Goal: Task Accomplishment & Management: Manage account settings

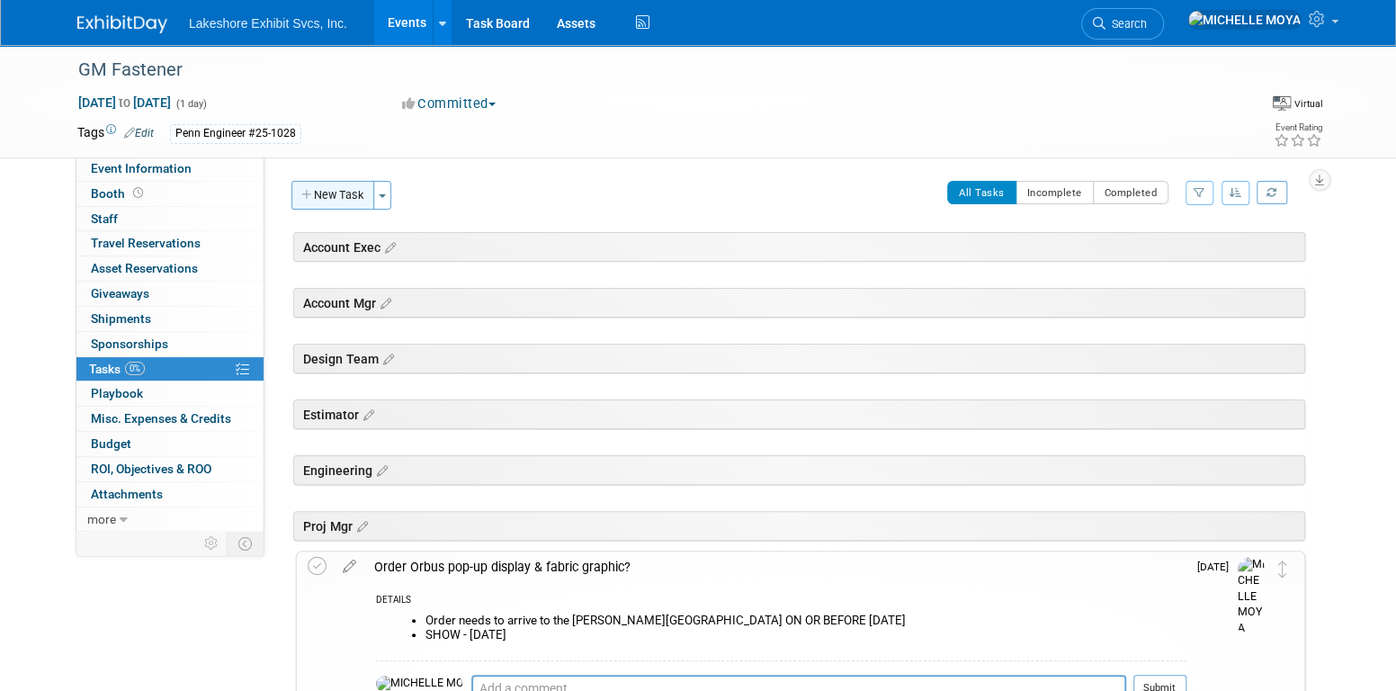
click at [348, 191] on button "New Task" at bounding box center [332, 195] width 83 height 29
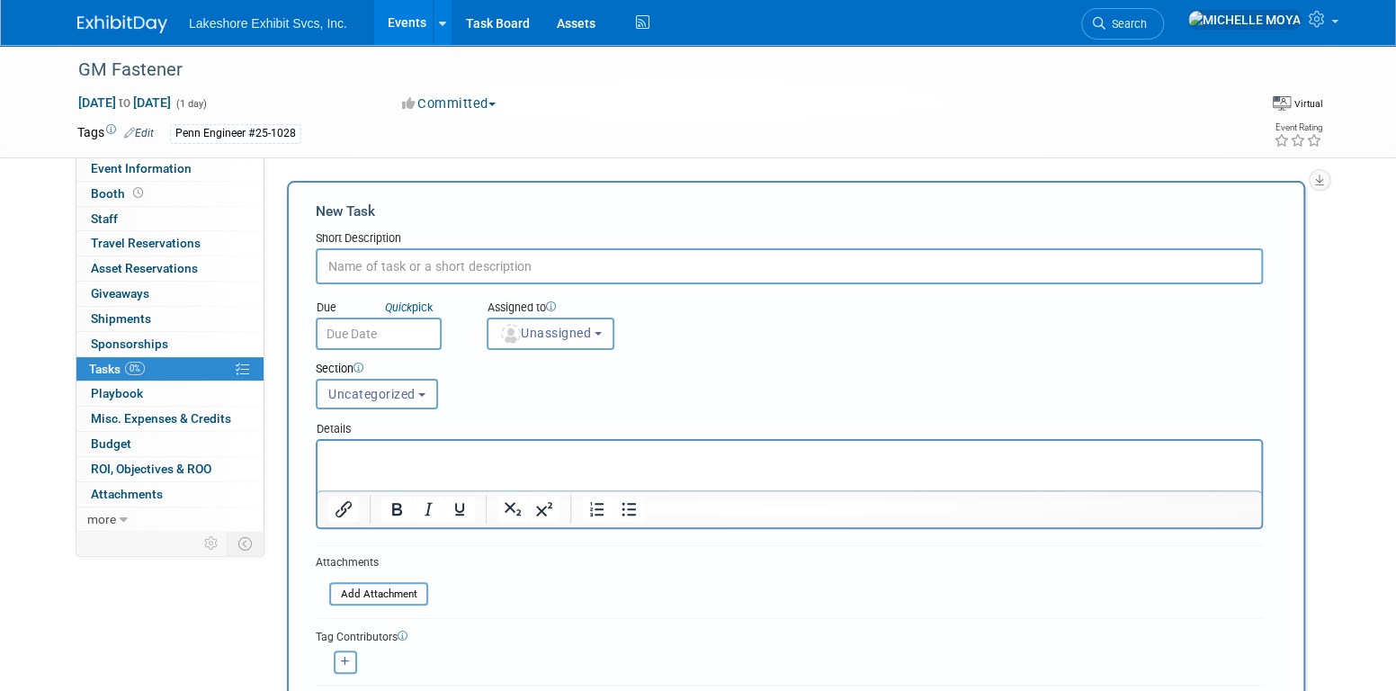
click at [429, 252] on input "text" at bounding box center [789, 266] width 947 height 36
type input "D"
type input "Generated Workorder & Distributed?"
click at [562, 330] on span "Unassigned" at bounding box center [545, 333] width 92 height 14
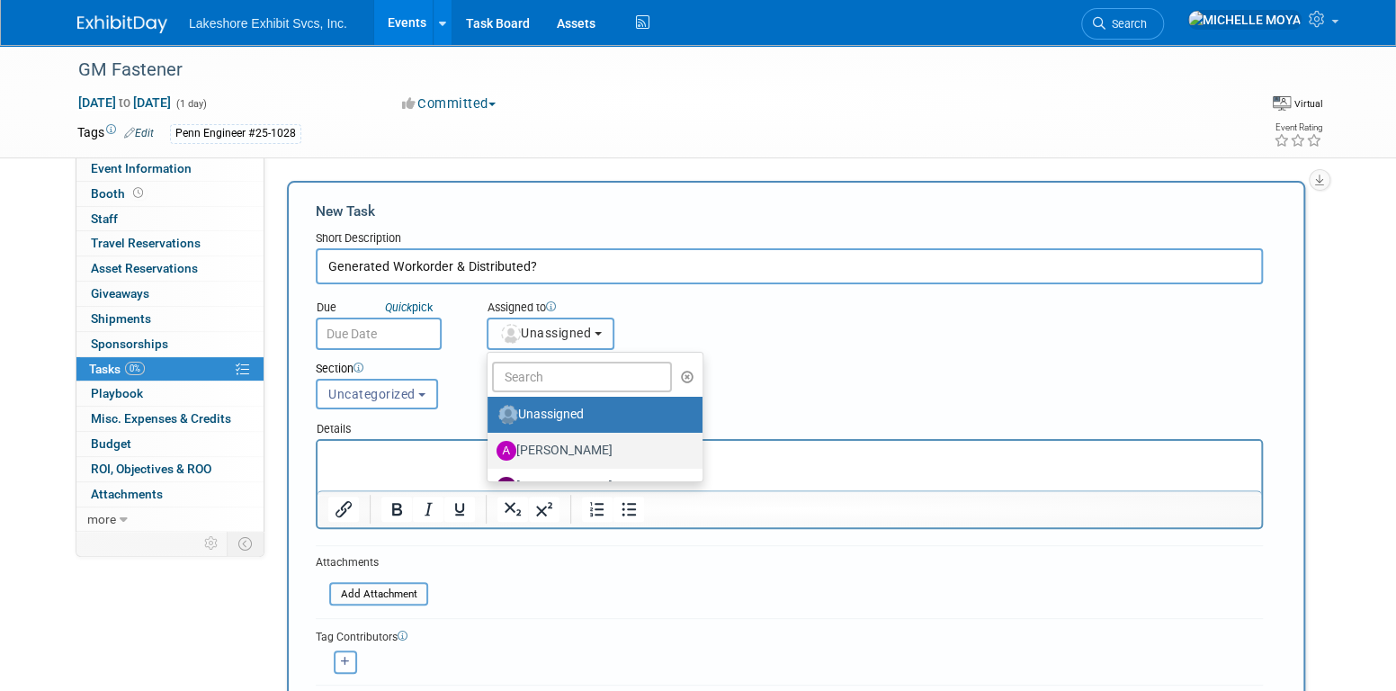
scroll to position [315, 0]
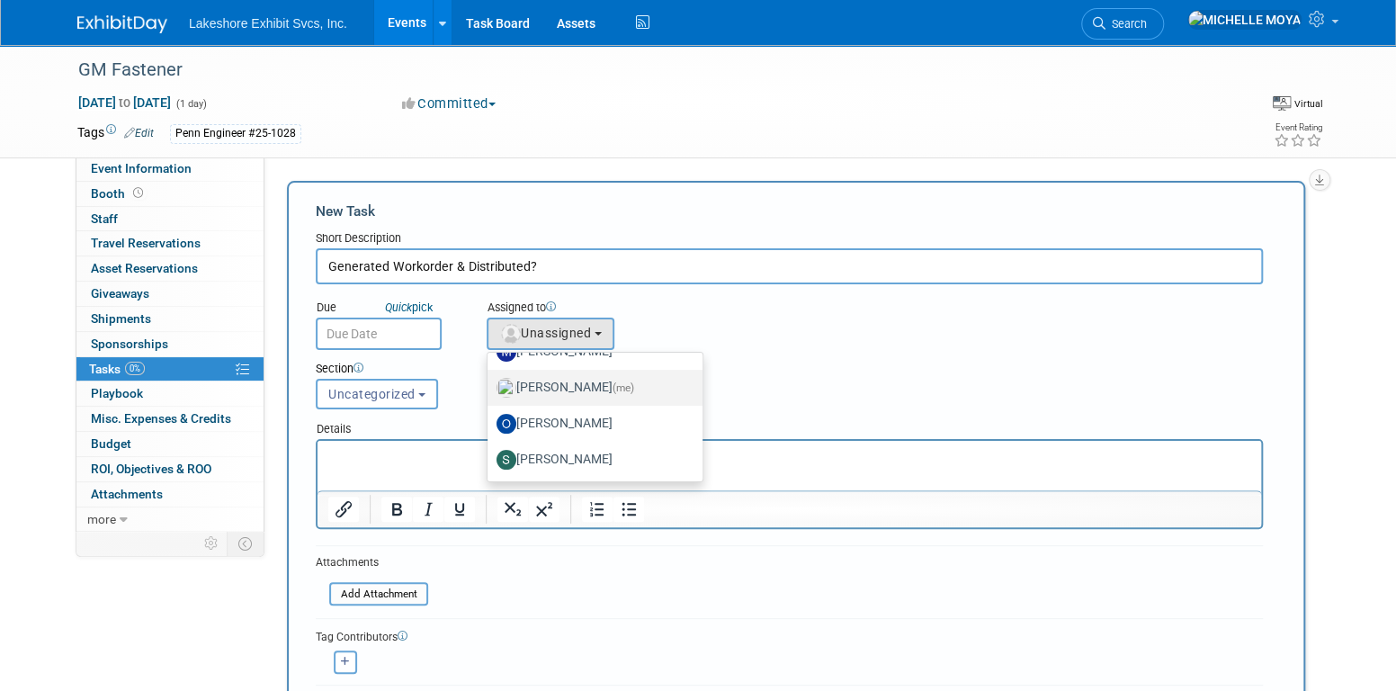
drag, startPoint x: 593, startPoint y: 378, endPoint x: 559, endPoint y: 384, distance: 33.9
click at [593, 378] on label "MICHELLE MOYA (me)" at bounding box center [590, 387] width 188 height 29
click at [490, 380] on input "MICHELLE MOYA (me)" at bounding box center [484, 386] width 12 height 12
select select "06370d63-ce01-410c-be22-fd43021185b5"
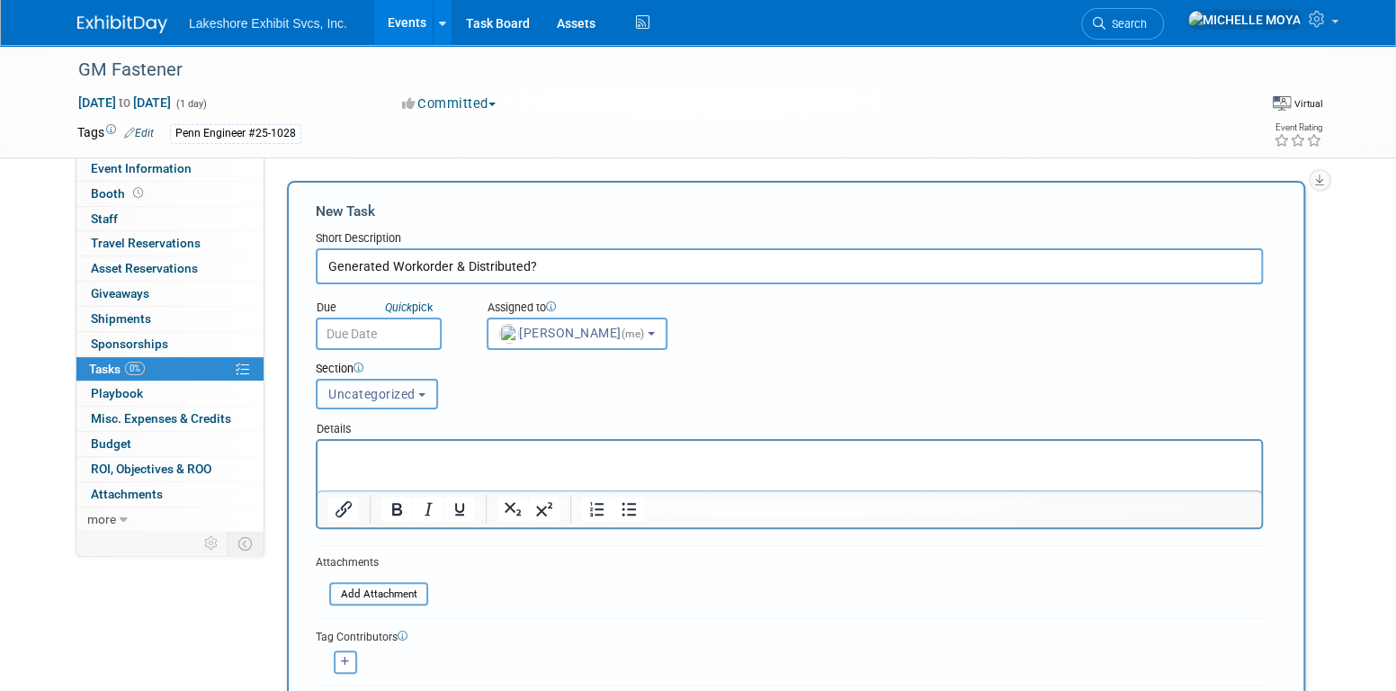
click at [412, 380] on button "Uncategorized" at bounding box center [377, 394] width 122 height 31
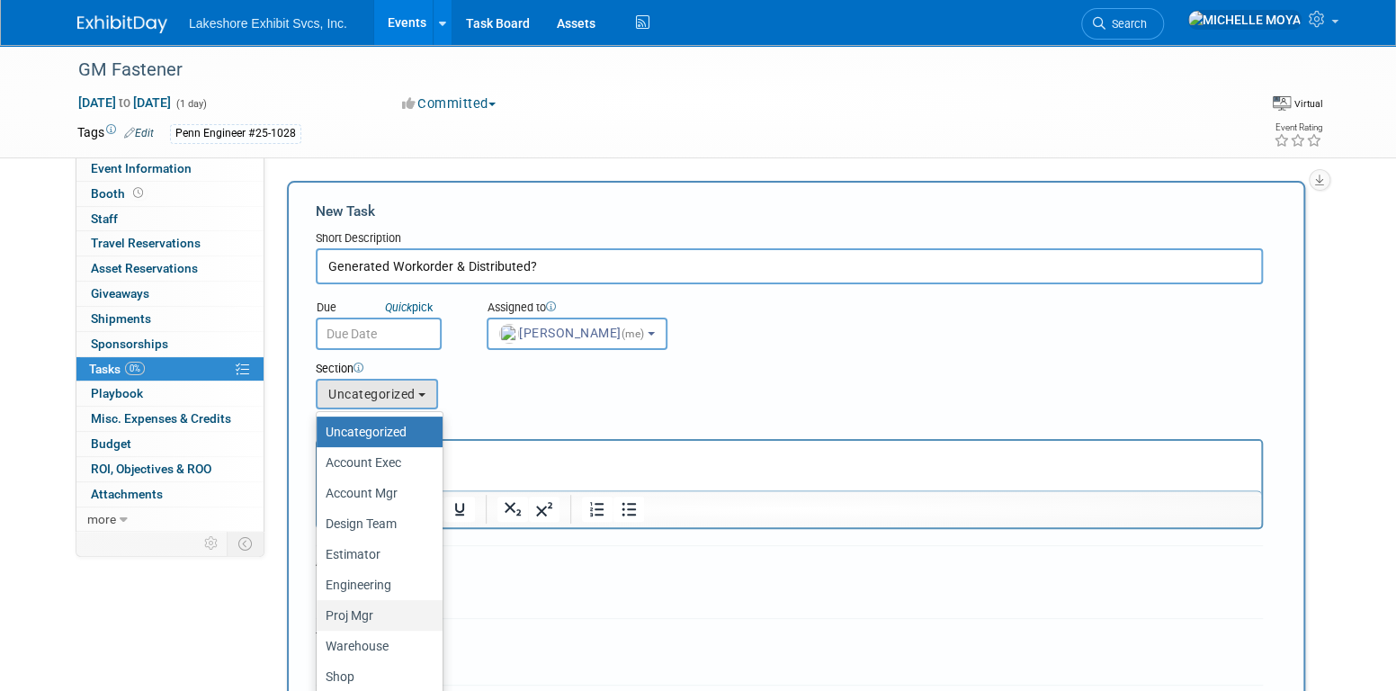
click at [373, 615] on label "Proj Mgr" at bounding box center [375, 614] width 99 height 23
click at [319, 615] on input "Proj Mgr" at bounding box center [314, 616] width 12 height 12
select select "11274236"
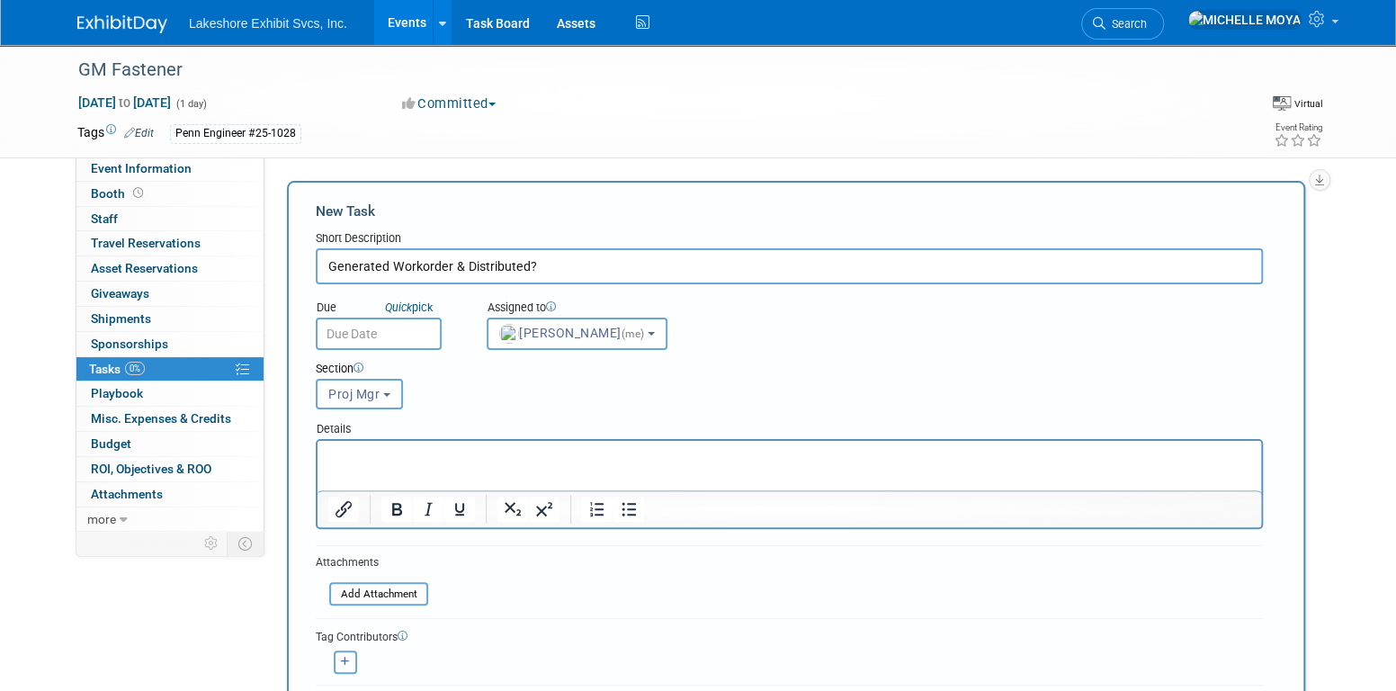
click at [419, 459] on p "Rich Text Area. Press ALT-0 for help." at bounding box center [789, 457] width 923 height 18
click at [628, 503] on icon "Bullet list" at bounding box center [628, 509] width 14 height 13
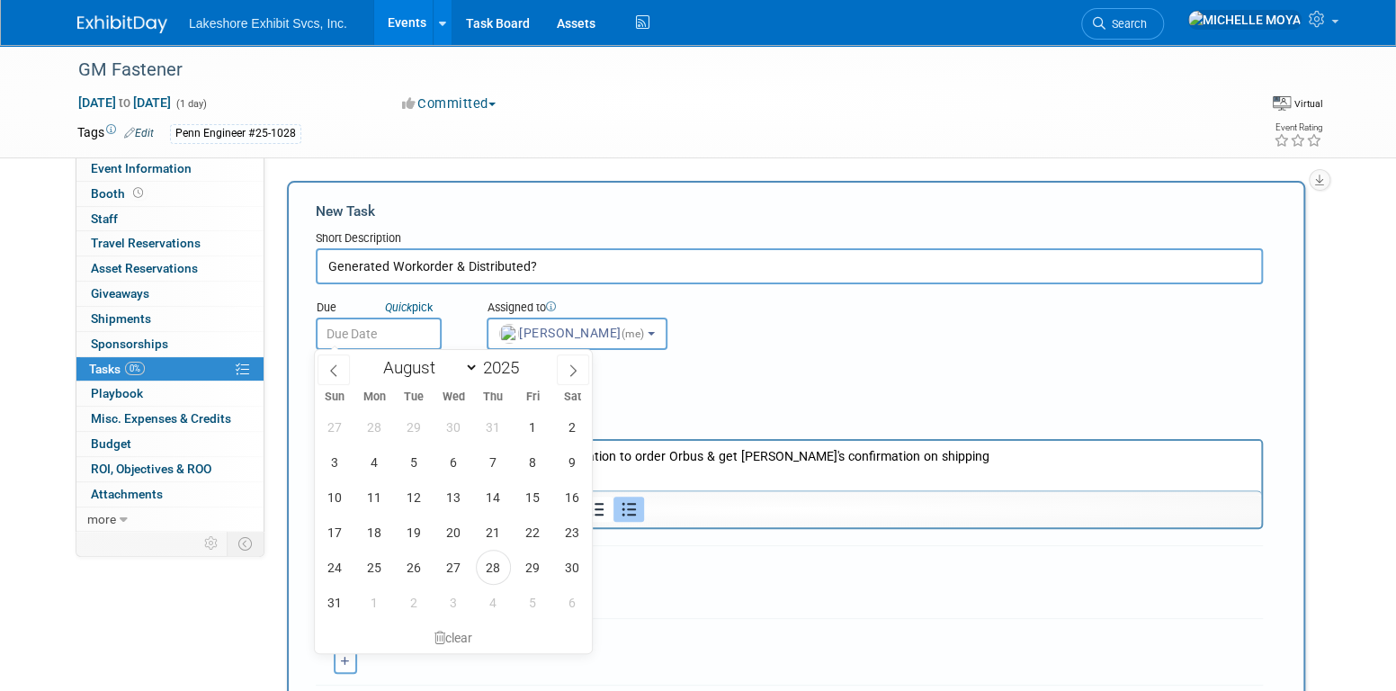
click at [400, 339] on input "text" at bounding box center [379, 333] width 126 height 32
click at [544, 573] on span "29" at bounding box center [532, 567] width 35 height 35
type input "Aug 29, 2025"
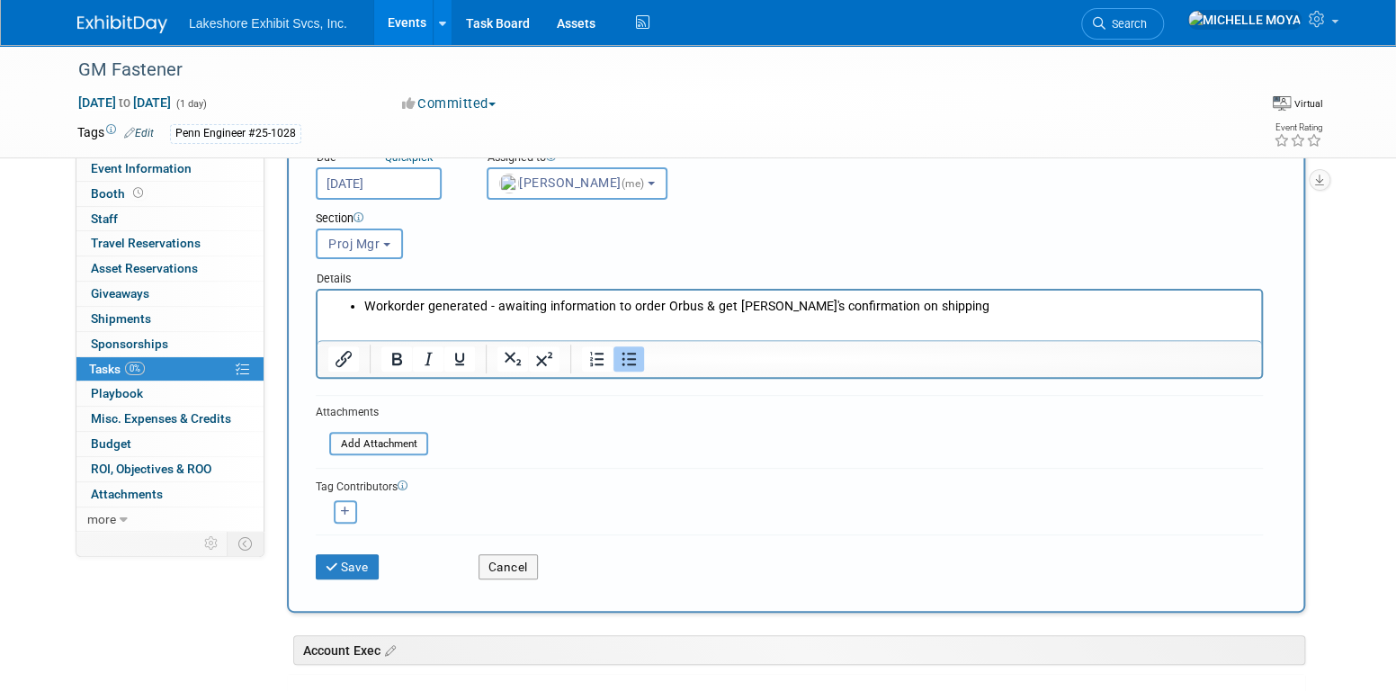
scroll to position [360, 0]
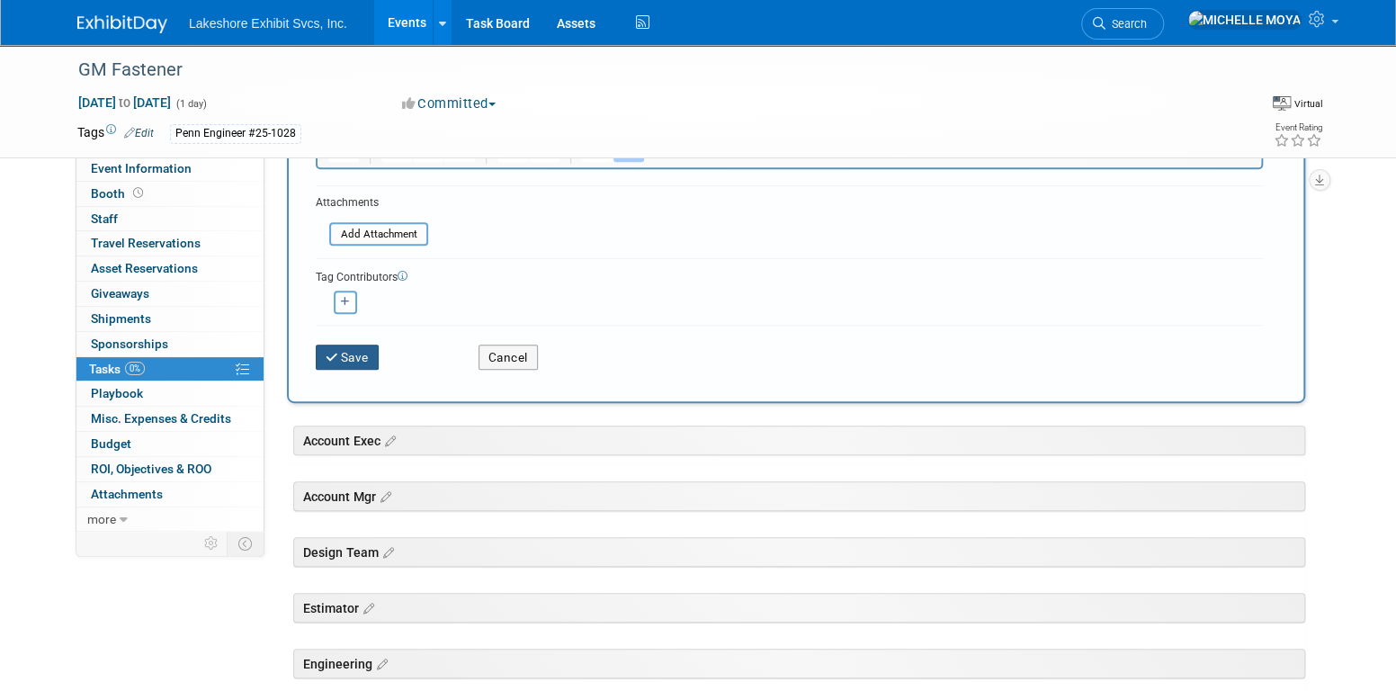
click at [366, 351] on button "Save" at bounding box center [347, 356] width 63 height 25
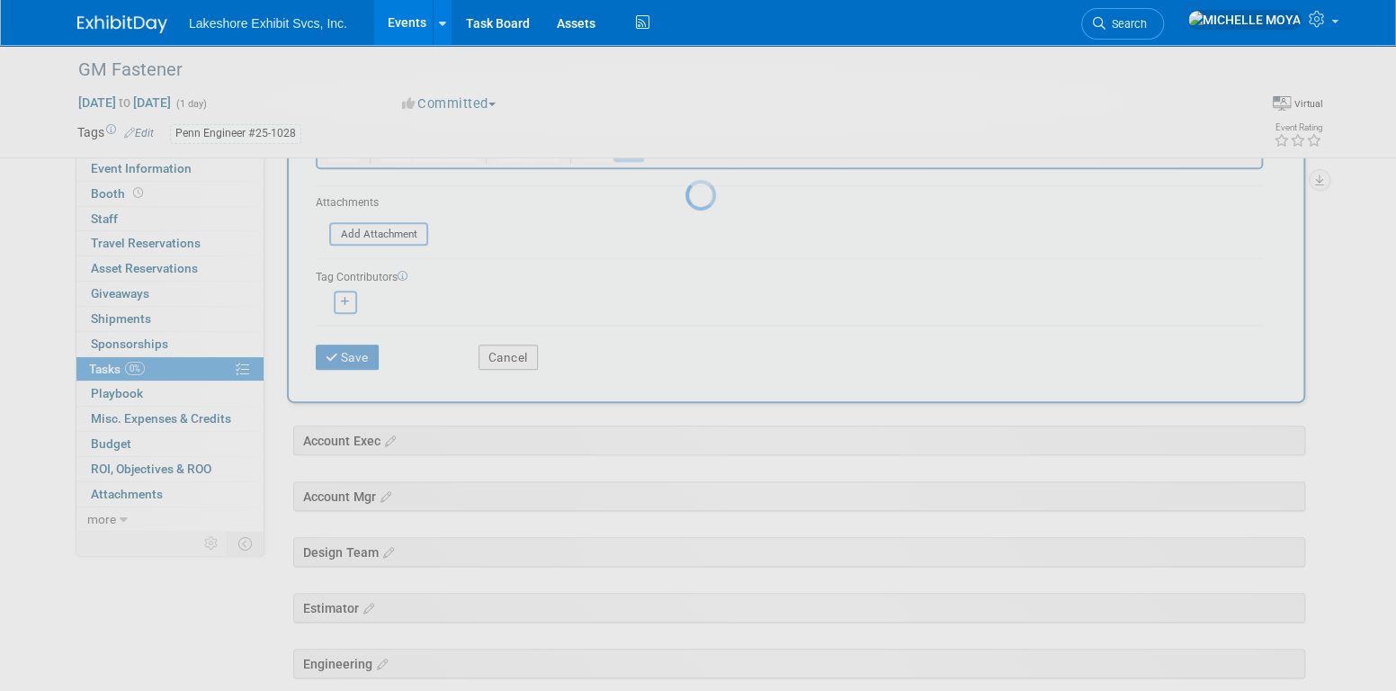
scroll to position [0, 0]
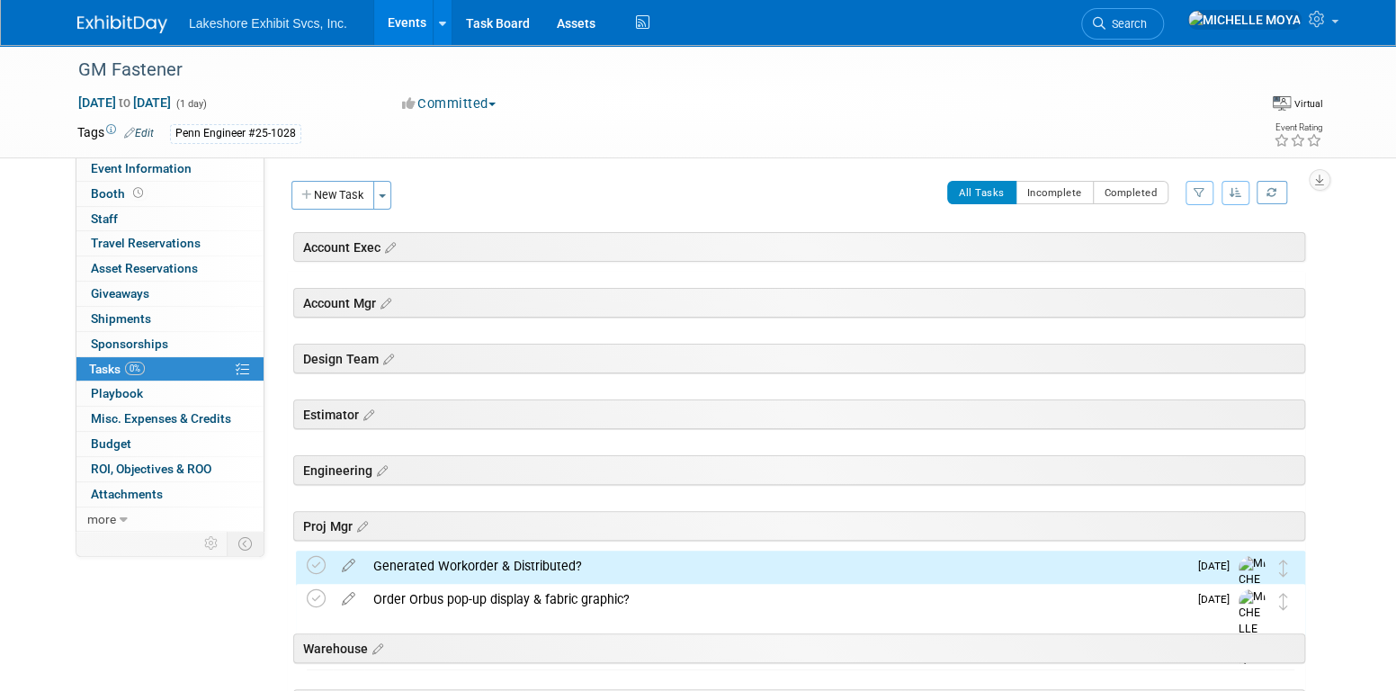
click at [404, 14] on link "Events" at bounding box center [407, 22] width 66 height 45
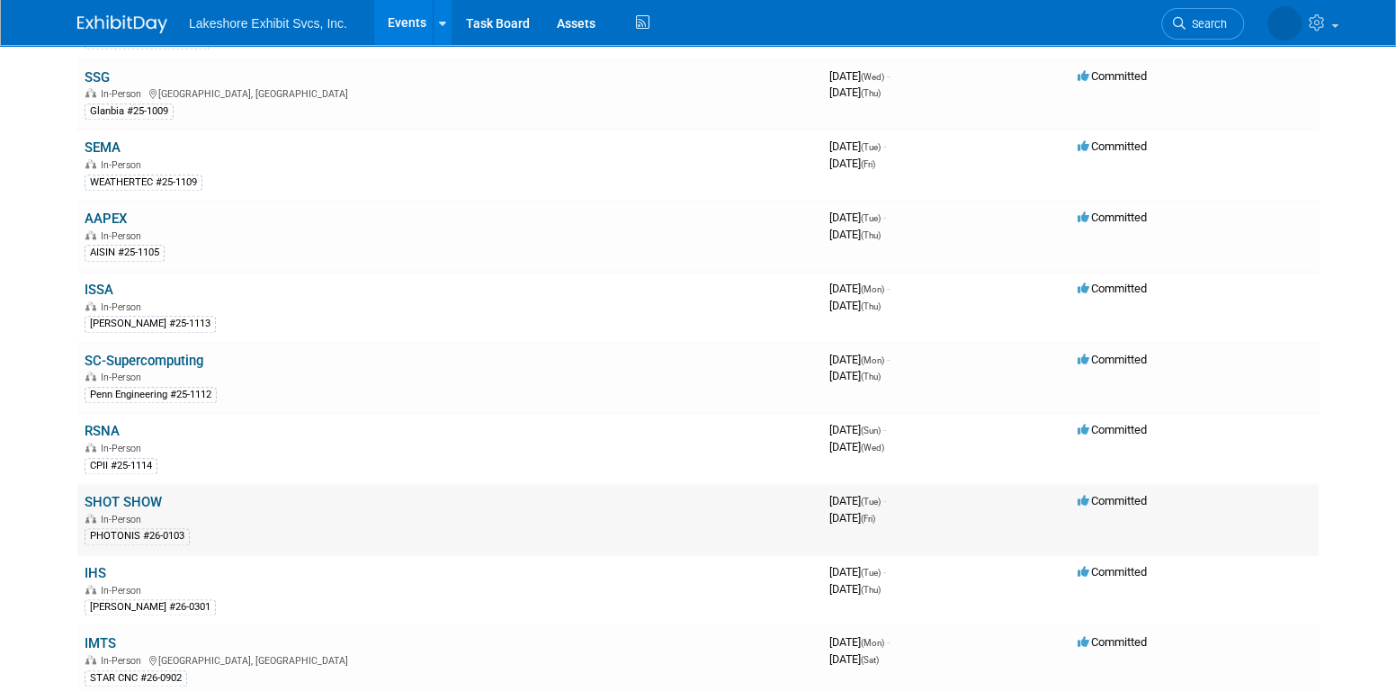
scroll to position [989, 0]
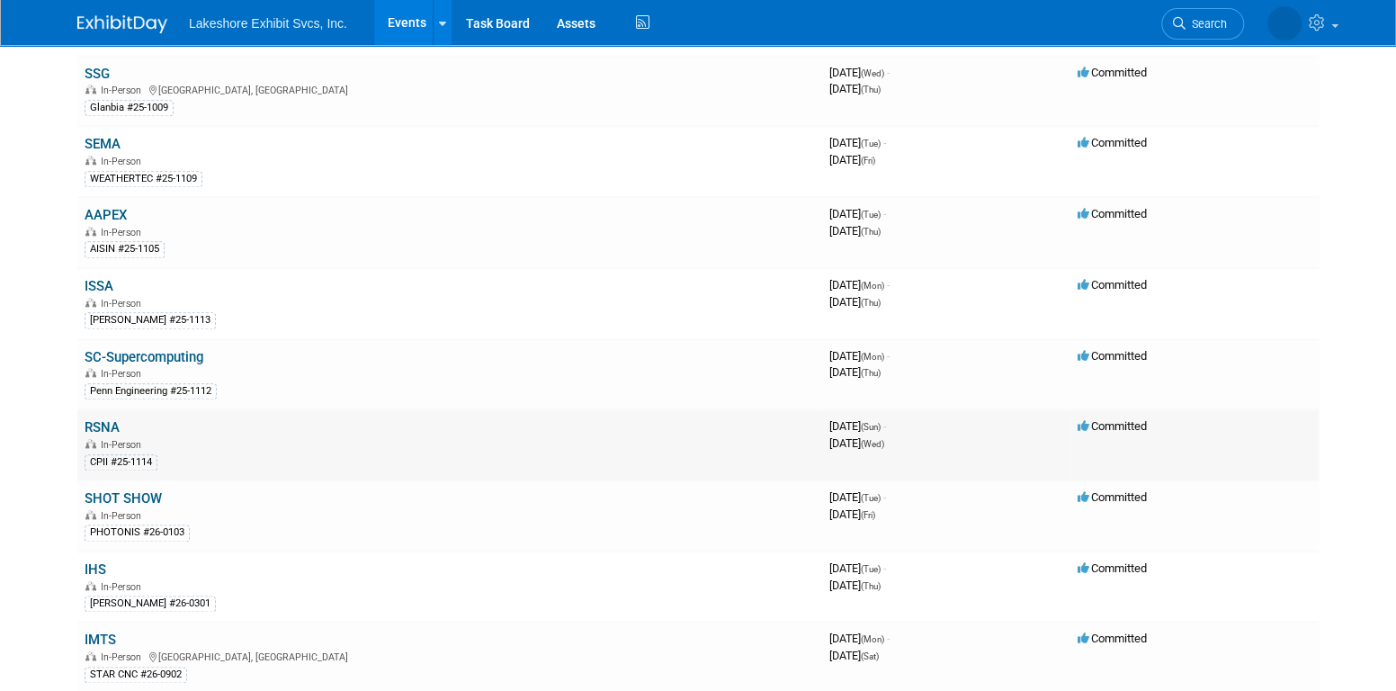
click at [100, 419] on link "RSNA" at bounding box center [102, 427] width 35 height 16
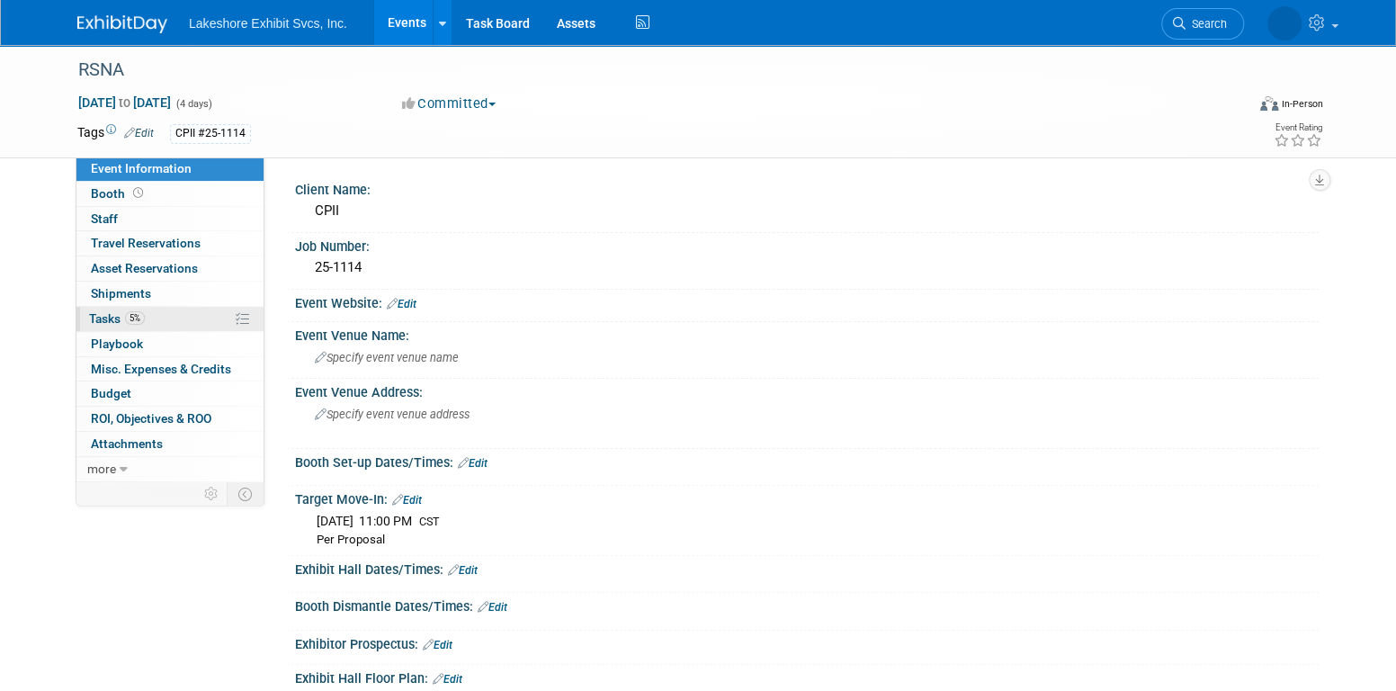
click at [178, 309] on link "5% Tasks 5%" at bounding box center [169, 319] width 187 height 24
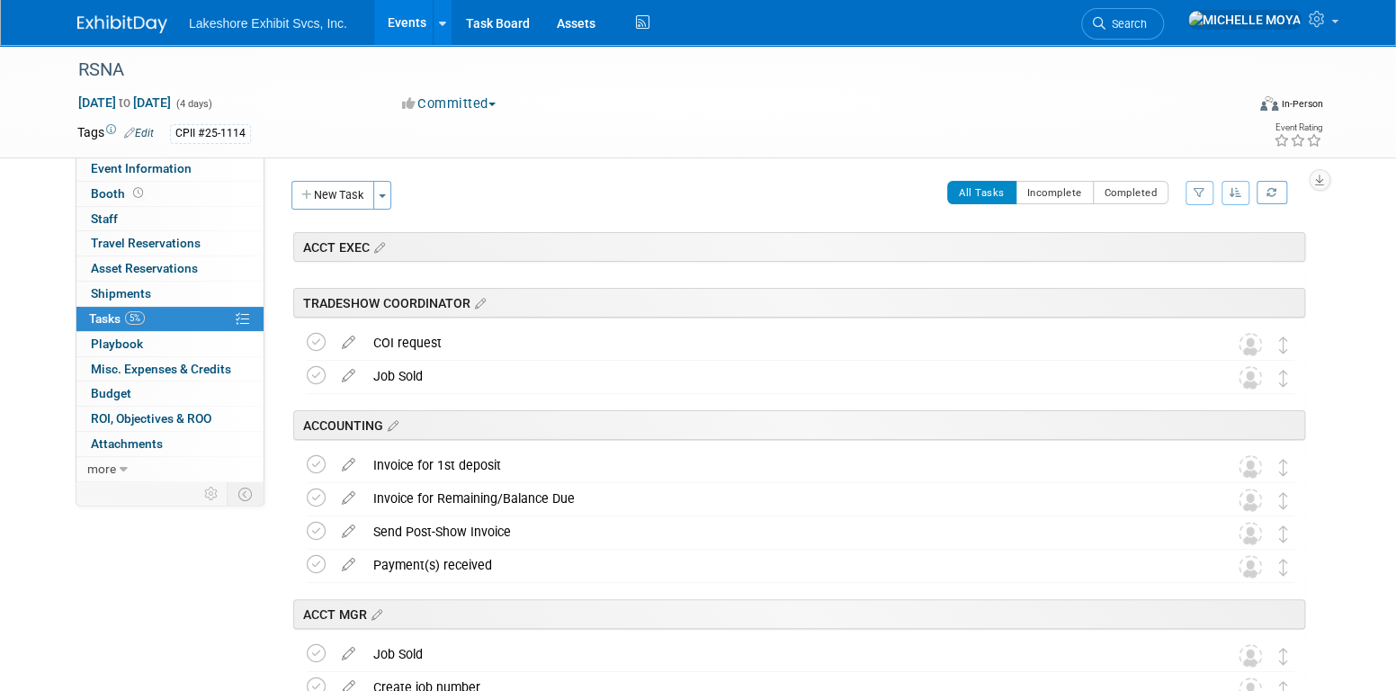
click at [1202, 192] on button "button" at bounding box center [1199, 193] width 28 height 24
click at [1162, 251] on select "-- Select Assignee -- All unassigned tasks Assigned to me Amanda Koss Dave Desa…" at bounding box center [1124, 249] width 148 height 25
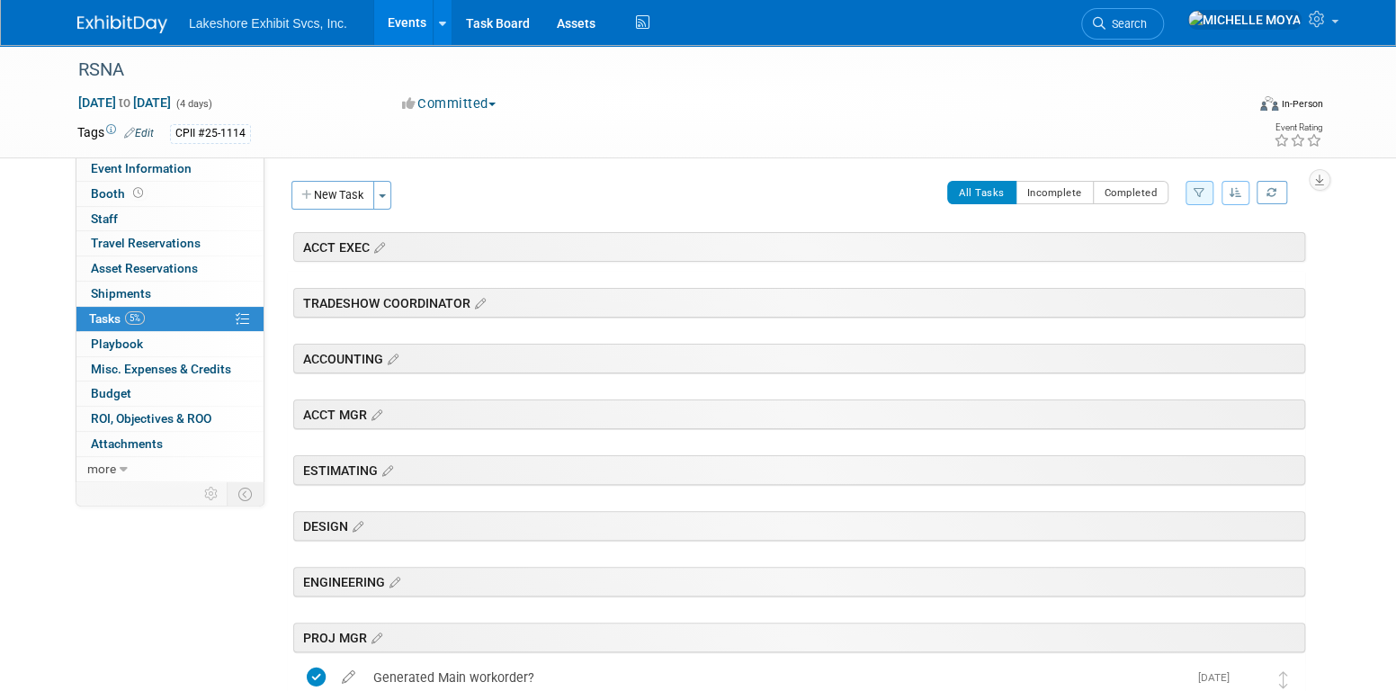
click at [347, 179] on div "Client Name: CPII Job Number: 25-1114 Event Website: Edit Event Venue Name: Spe…" at bounding box center [791, 317] width 1054 height 323
click at [347, 188] on button "New Task" at bounding box center [332, 195] width 83 height 29
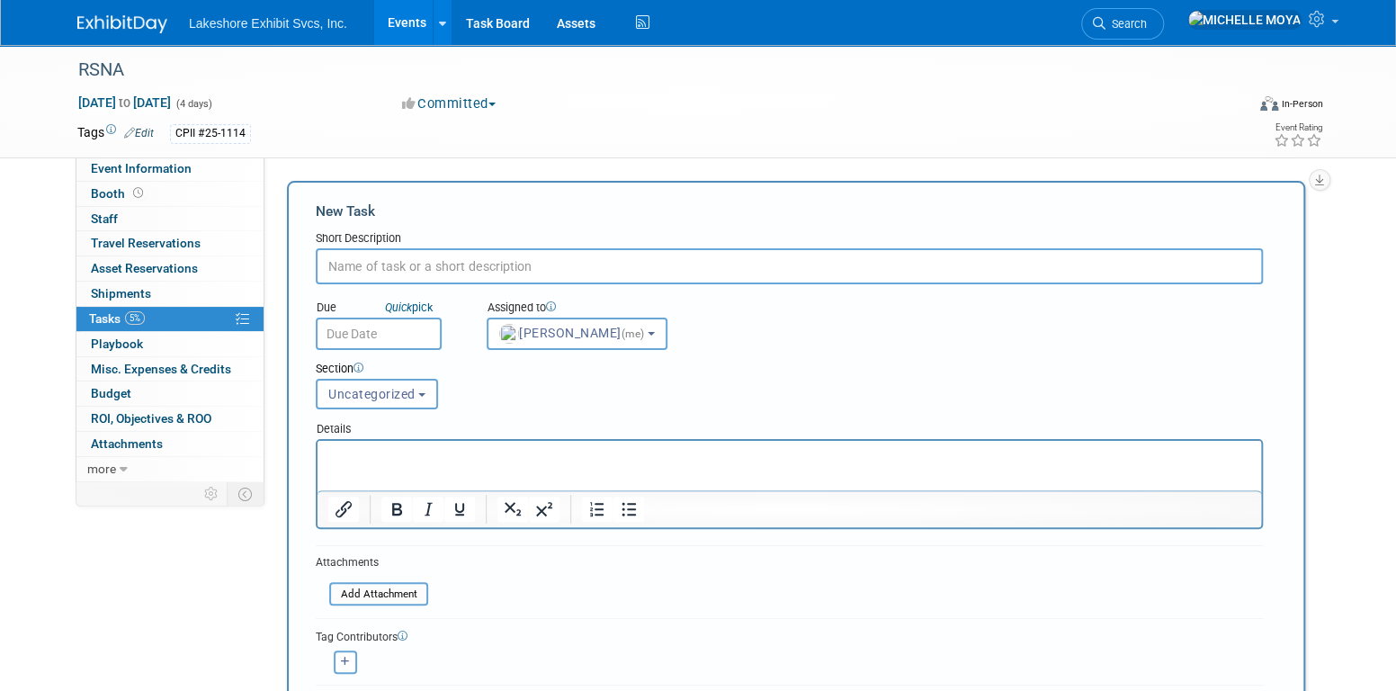
click at [466, 264] on input "text" at bounding box center [789, 266] width 947 height 36
type input "Update received from Jenny O re: door?"
click at [413, 382] on button "Uncategorized" at bounding box center [377, 394] width 122 height 31
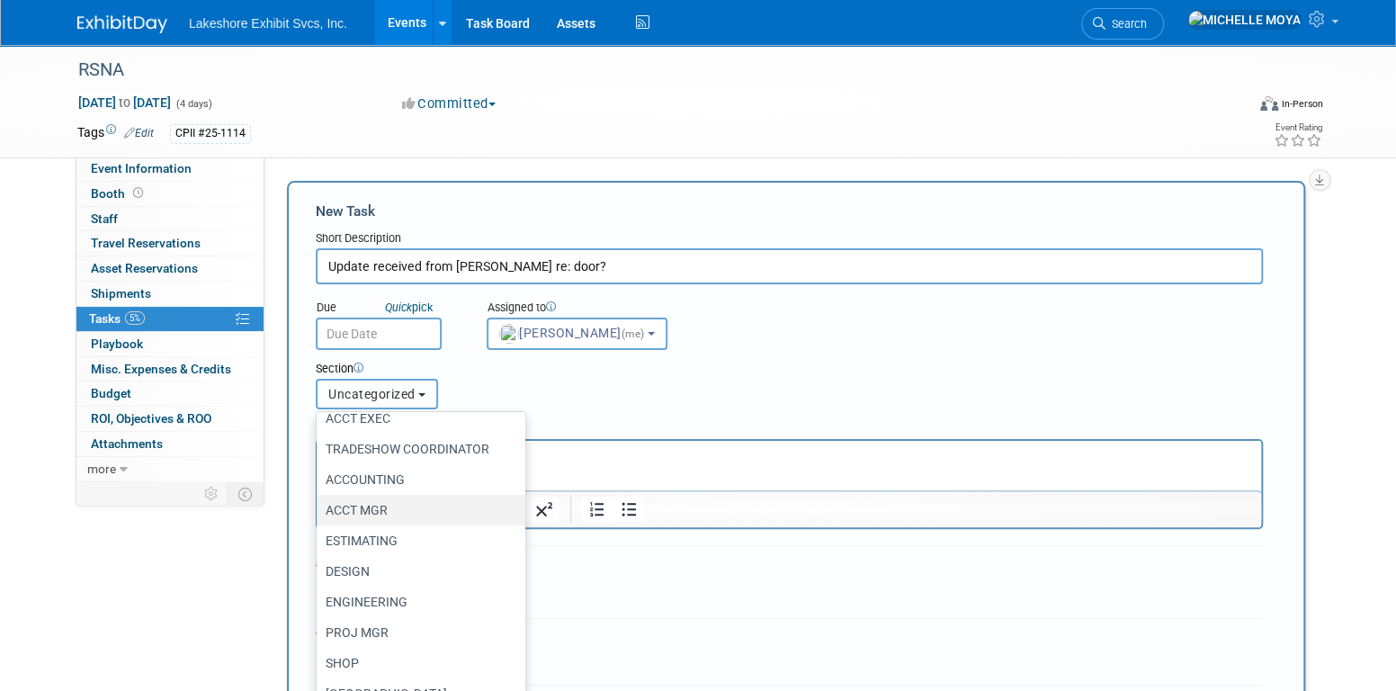
scroll to position [114, 0]
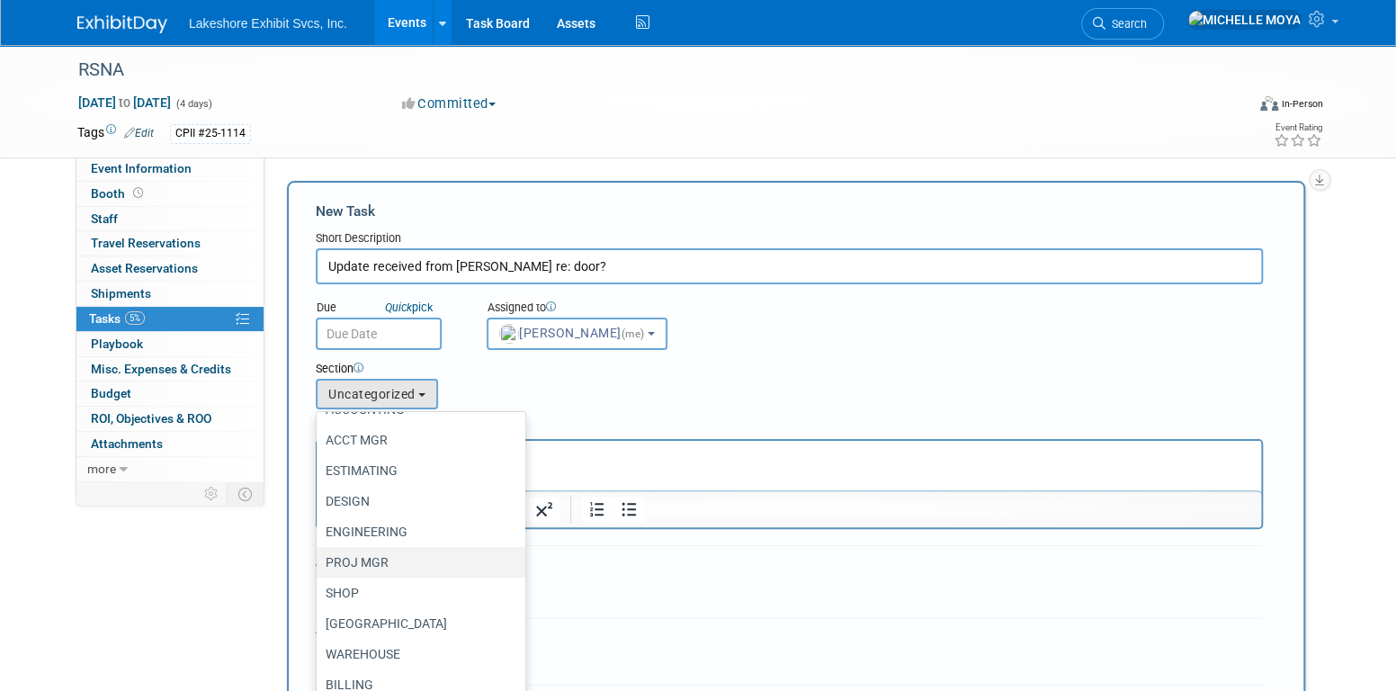
click at [393, 560] on label "PROJ MGR" at bounding box center [417, 561] width 182 height 23
click at [319, 560] on input "PROJ MGR" at bounding box center [314, 563] width 12 height 12
select select "11274164"
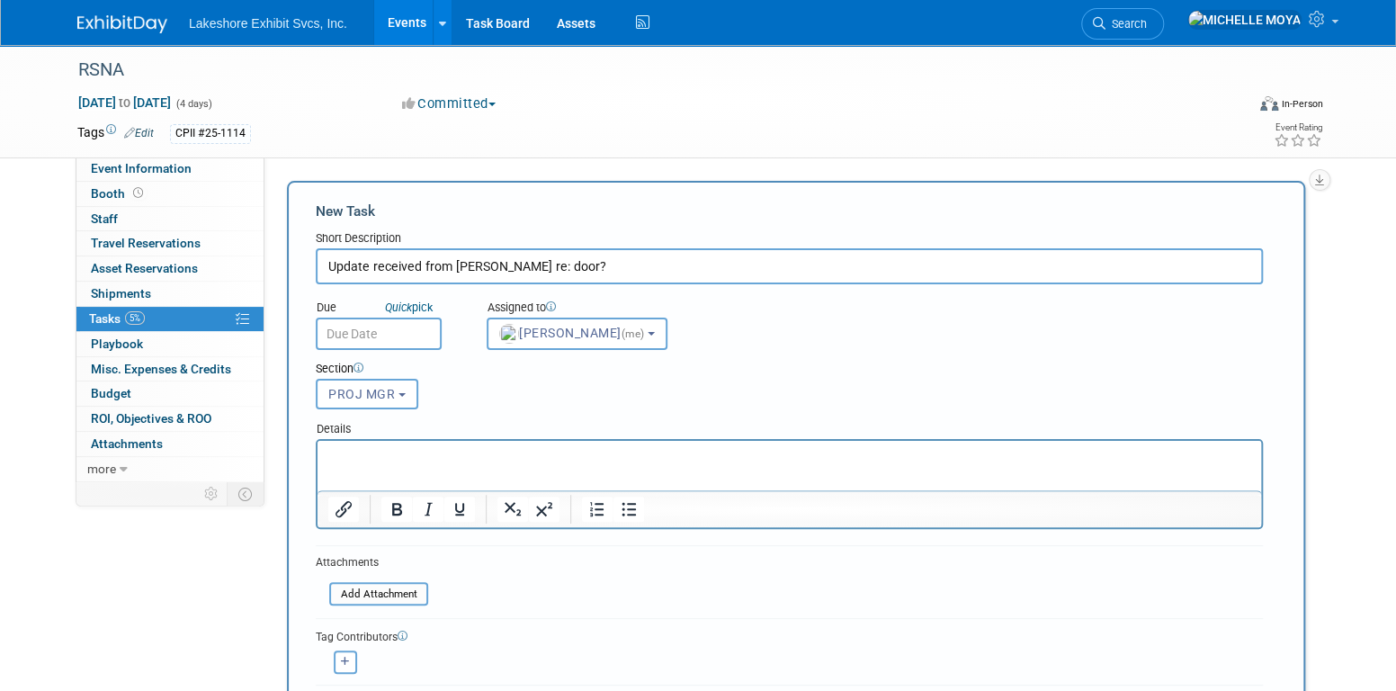
click at [429, 457] on p "Rich Text Area. Press ALT-0 for help." at bounding box center [789, 457] width 923 height 18
click at [630, 506] on icon "Bullet list" at bounding box center [628, 509] width 14 height 13
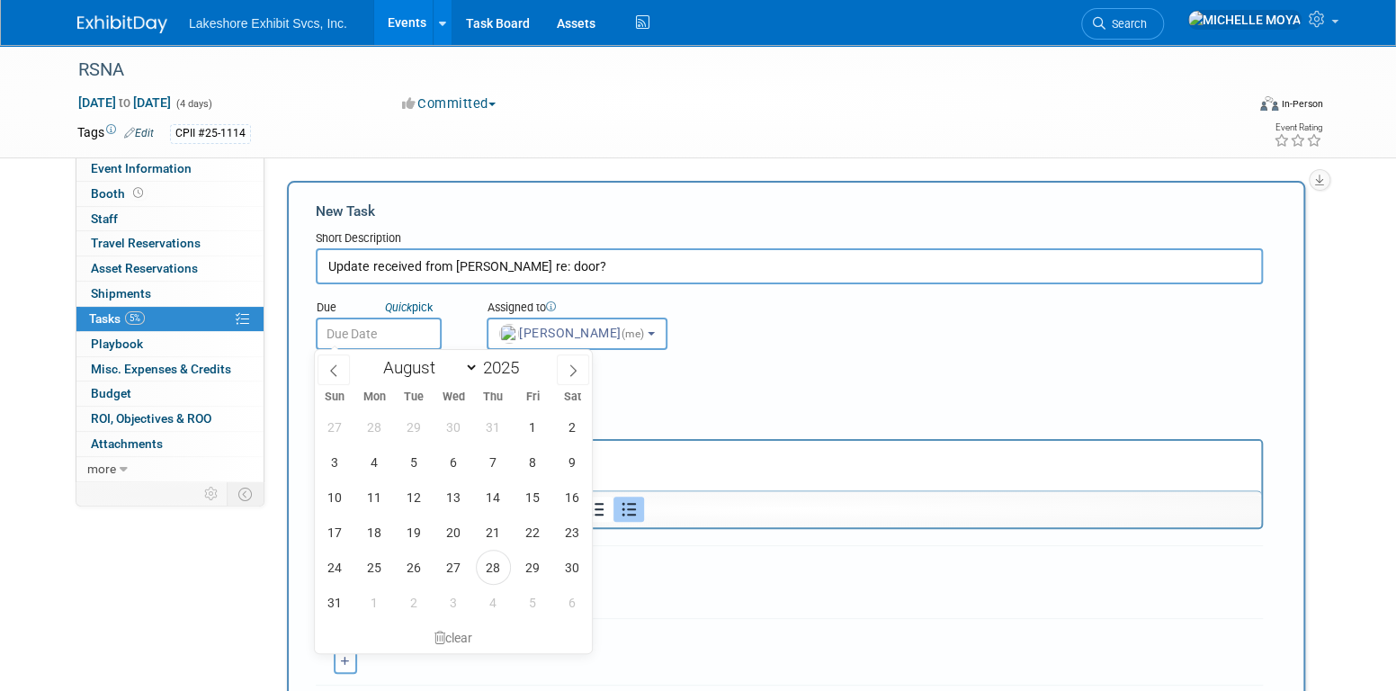
click at [384, 332] on input "text" at bounding box center [379, 333] width 126 height 32
click at [469, 373] on select "January February March April May June July August September October November De…" at bounding box center [426, 367] width 103 height 22
select select "8"
click at [375, 356] on select "January February March April May June July August September October November De…" at bounding box center [426, 367] width 103 height 22
click at [416, 432] on span "2" at bounding box center [414, 426] width 35 height 35
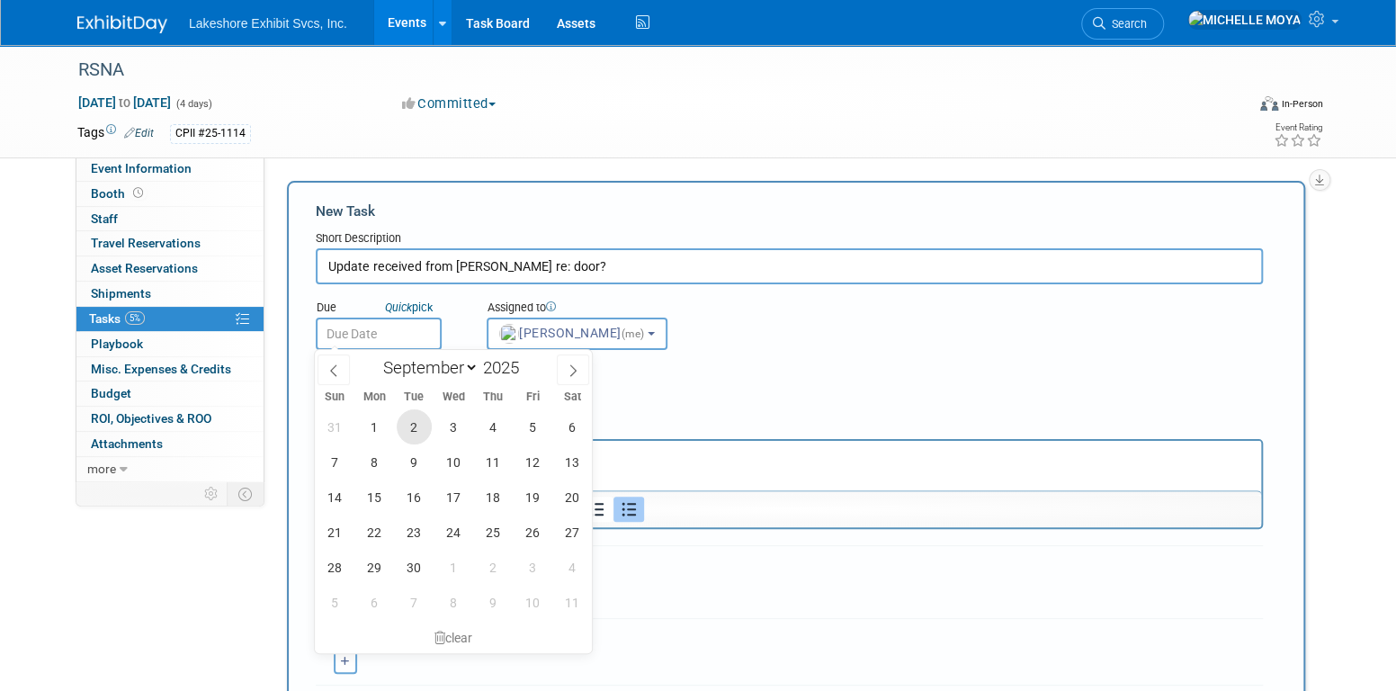
type input "Sep 2, 2025"
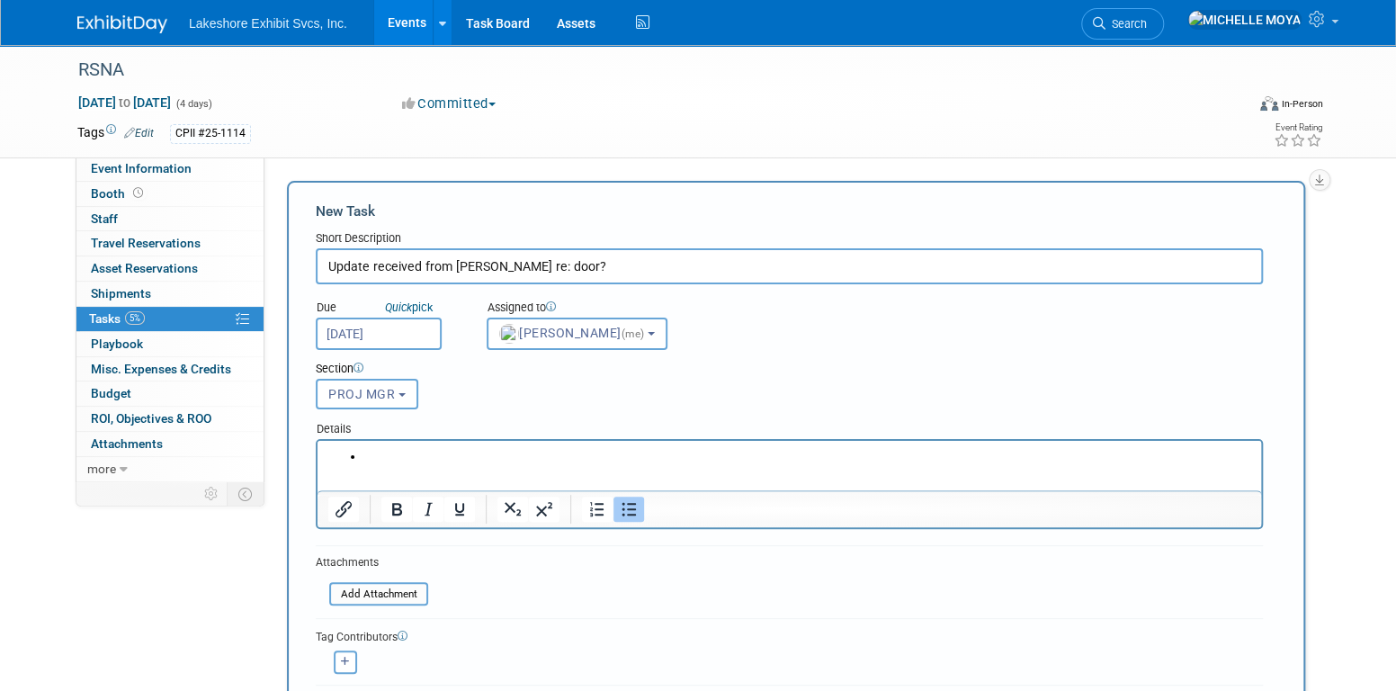
click at [469, 451] on li "Rich Text Area. Press ALT-0 for help." at bounding box center [807, 457] width 887 height 18
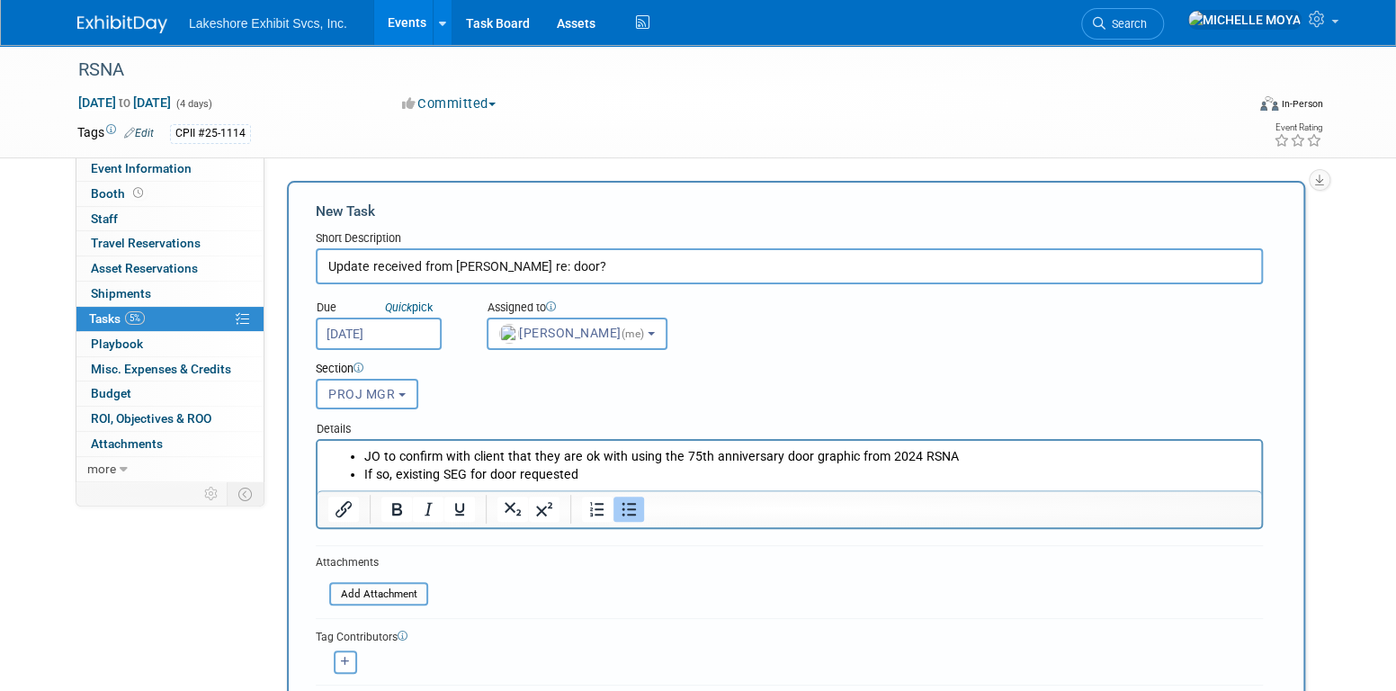
click at [438, 477] on li "If so, existing SEG for door requested" at bounding box center [807, 475] width 887 height 18
drag, startPoint x: 615, startPoint y: 469, endPoint x: 561, endPoint y: 469, distance: 54.0
click at [562, 469] on li "If so, existing 75th SEG for door requested" at bounding box center [807, 475] width 887 height 18
click at [368, 458] on li "JO to confirm with client that they are ok with using the 75th anniversary door…" at bounding box center [807, 457] width 887 height 18
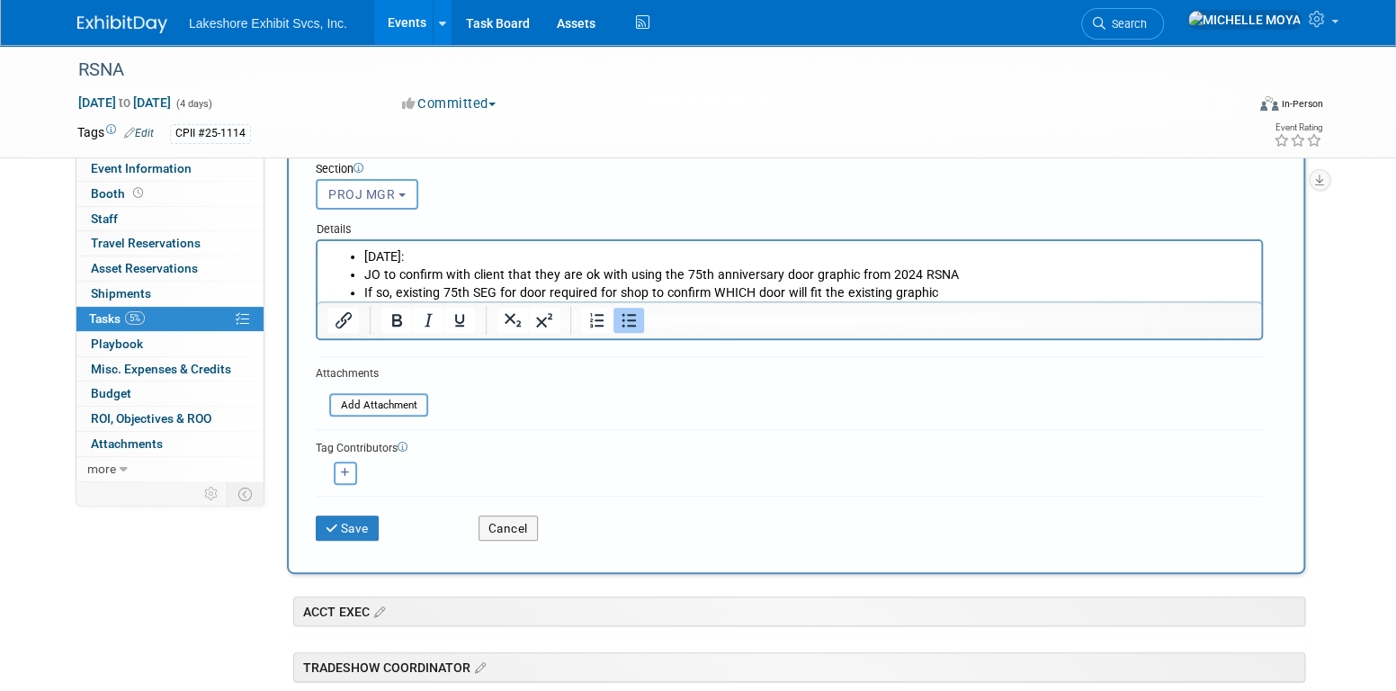
scroll to position [90, 0]
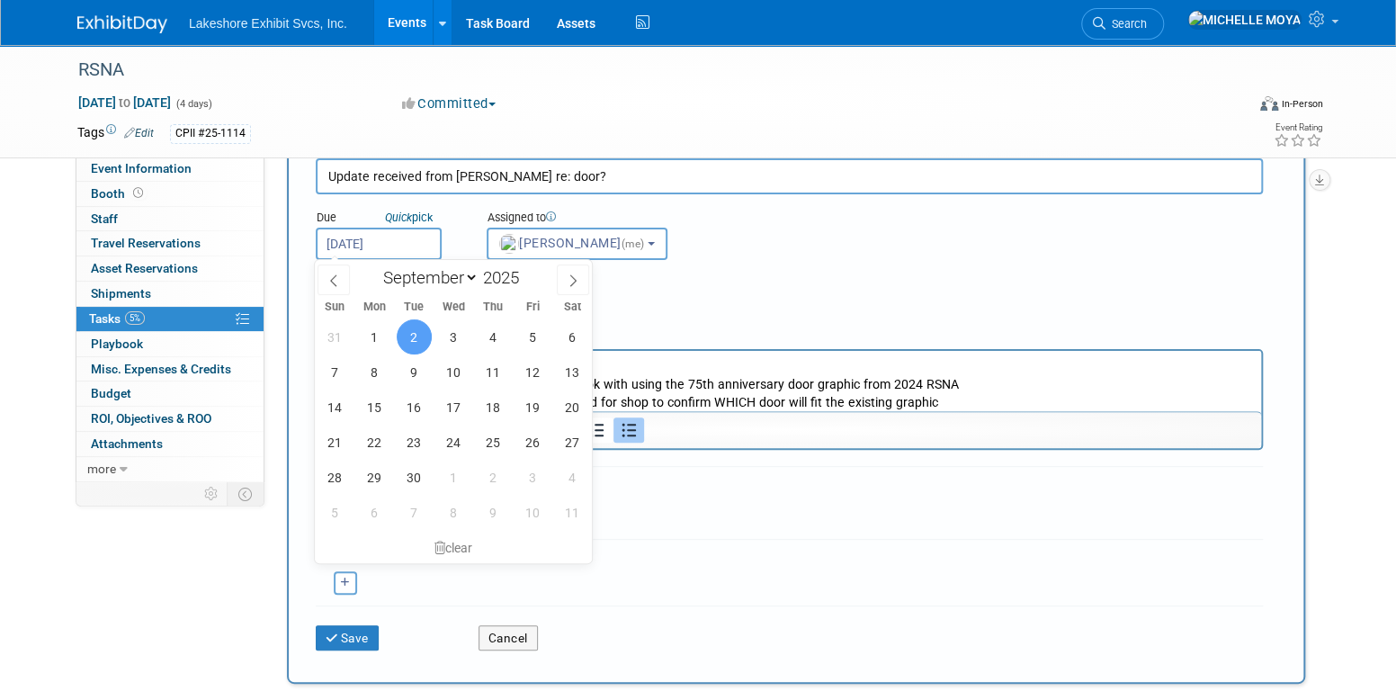
click at [418, 243] on input "Sep 2, 2025" at bounding box center [379, 244] width 126 height 32
click at [457, 339] on span "3" at bounding box center [453, 336] width 35 height 35
type input "[DATE]"
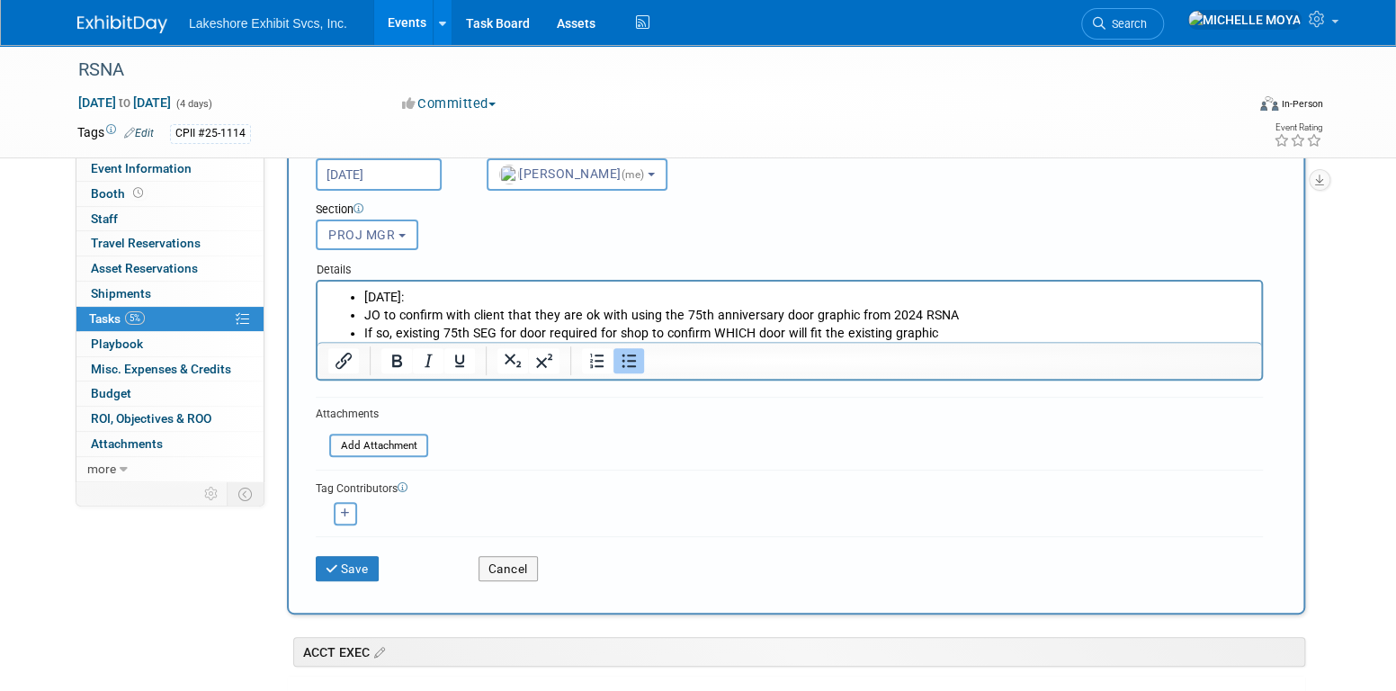
scroll to position [270, 0]
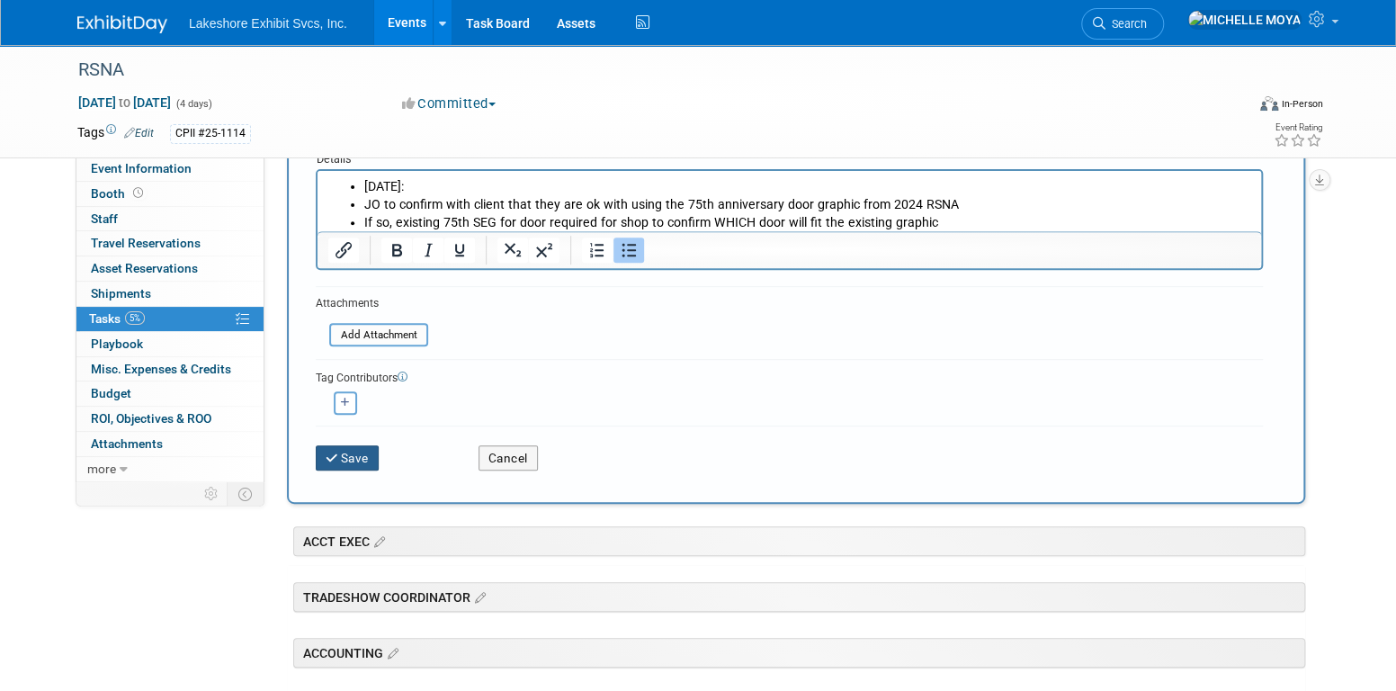
click at [356, 448] on button "Save" at bounding box center [347, 457] width 63 height 25
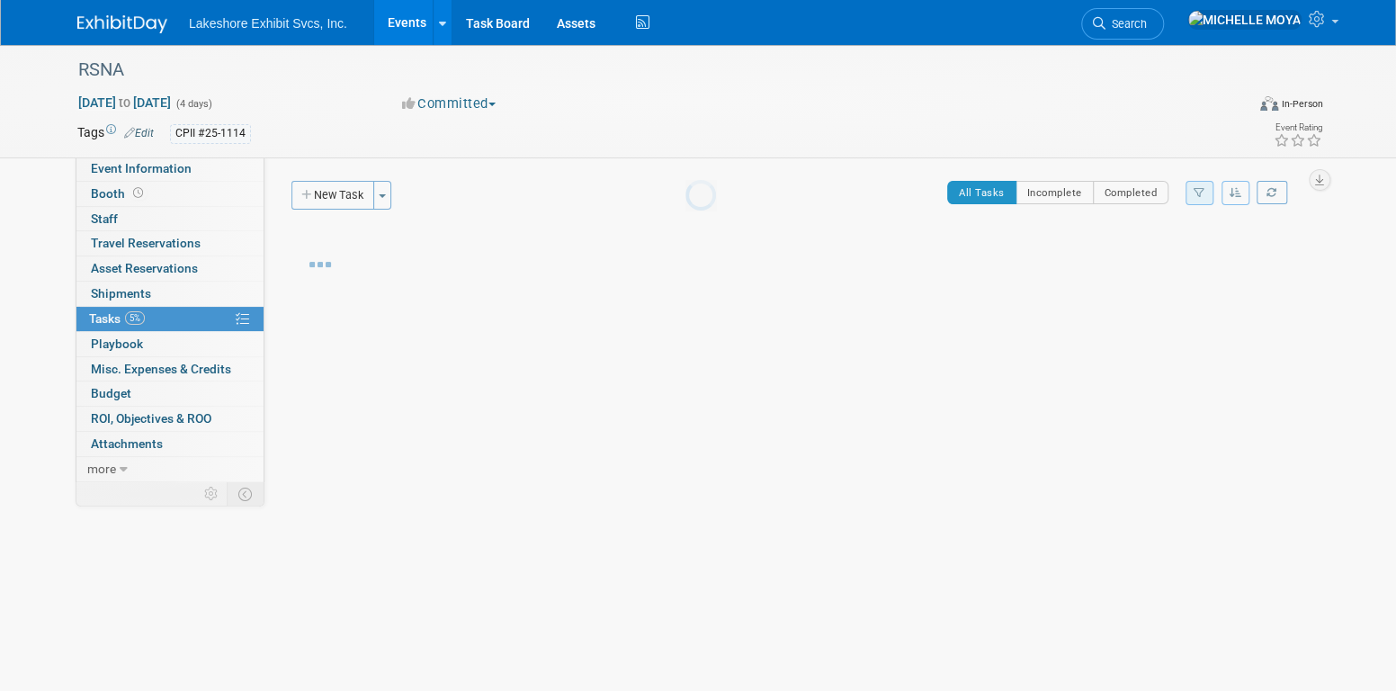
scroll to position [0, 0]
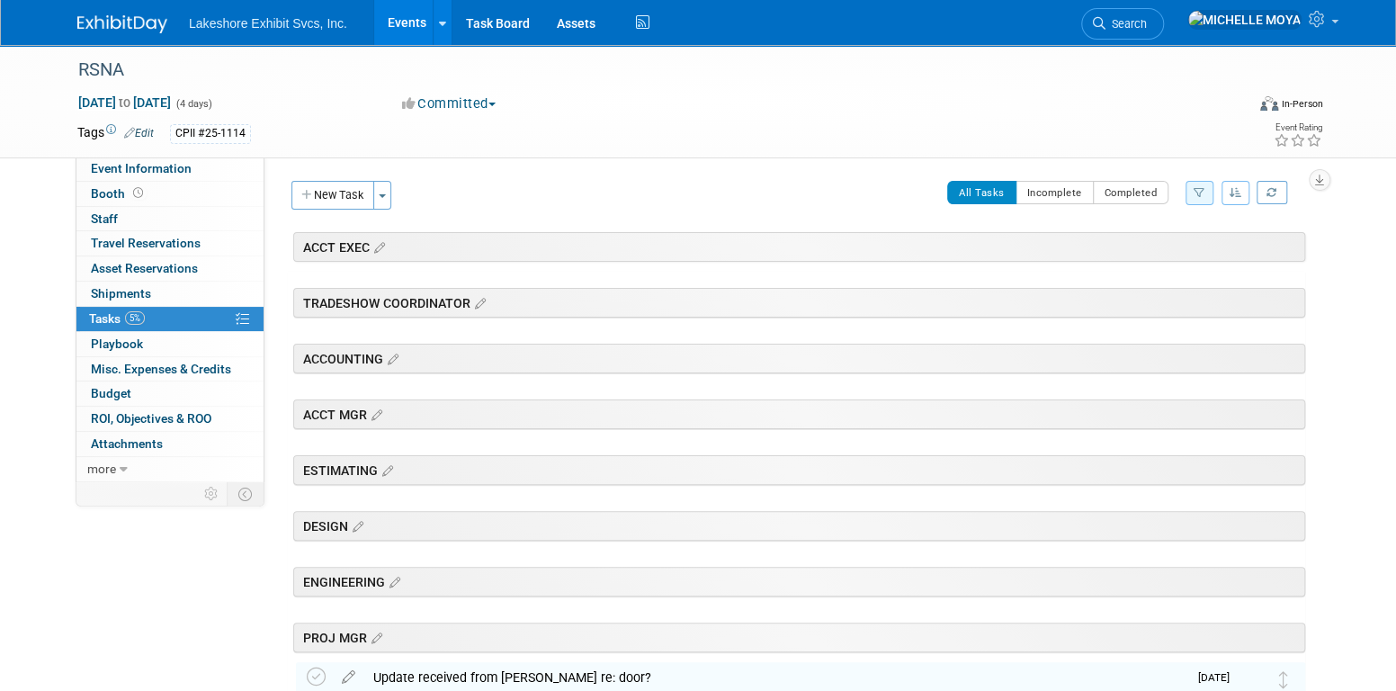
click at [402, 11] on link "Events" at bounding box center [407, 22] width 66 height 45
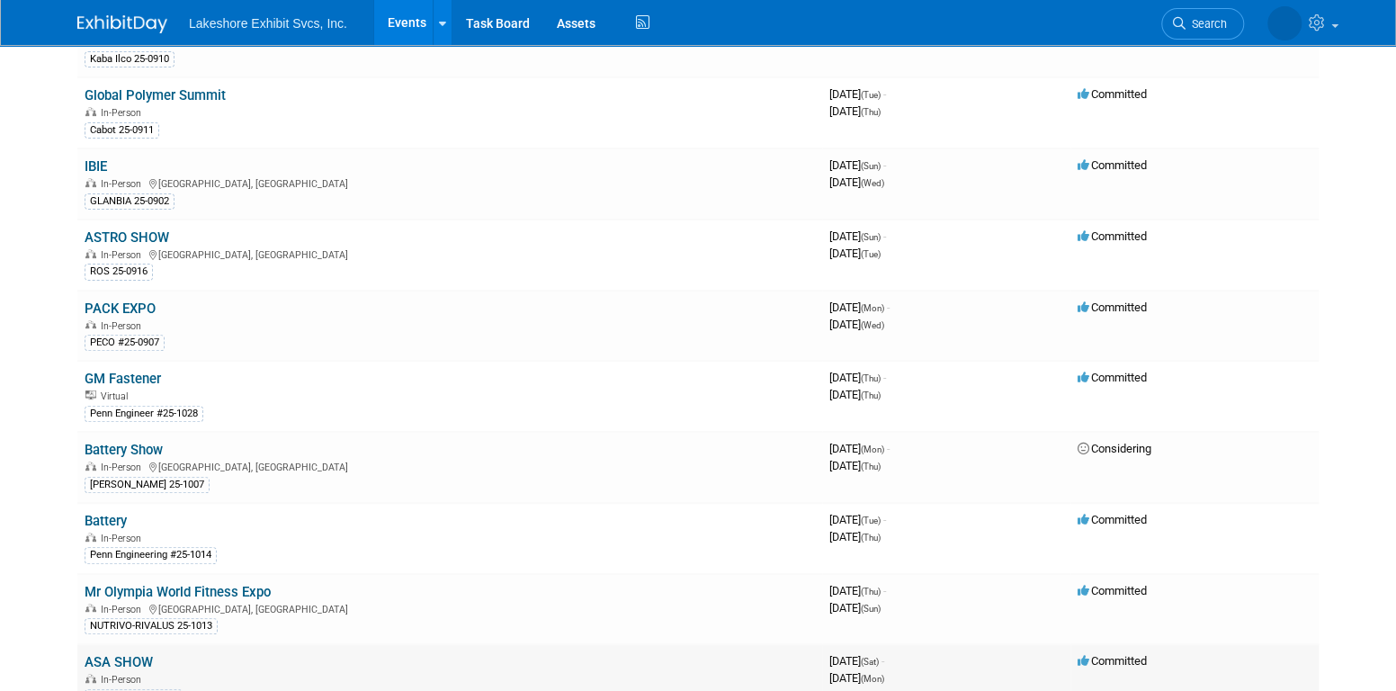
scroll to position [180, 0]
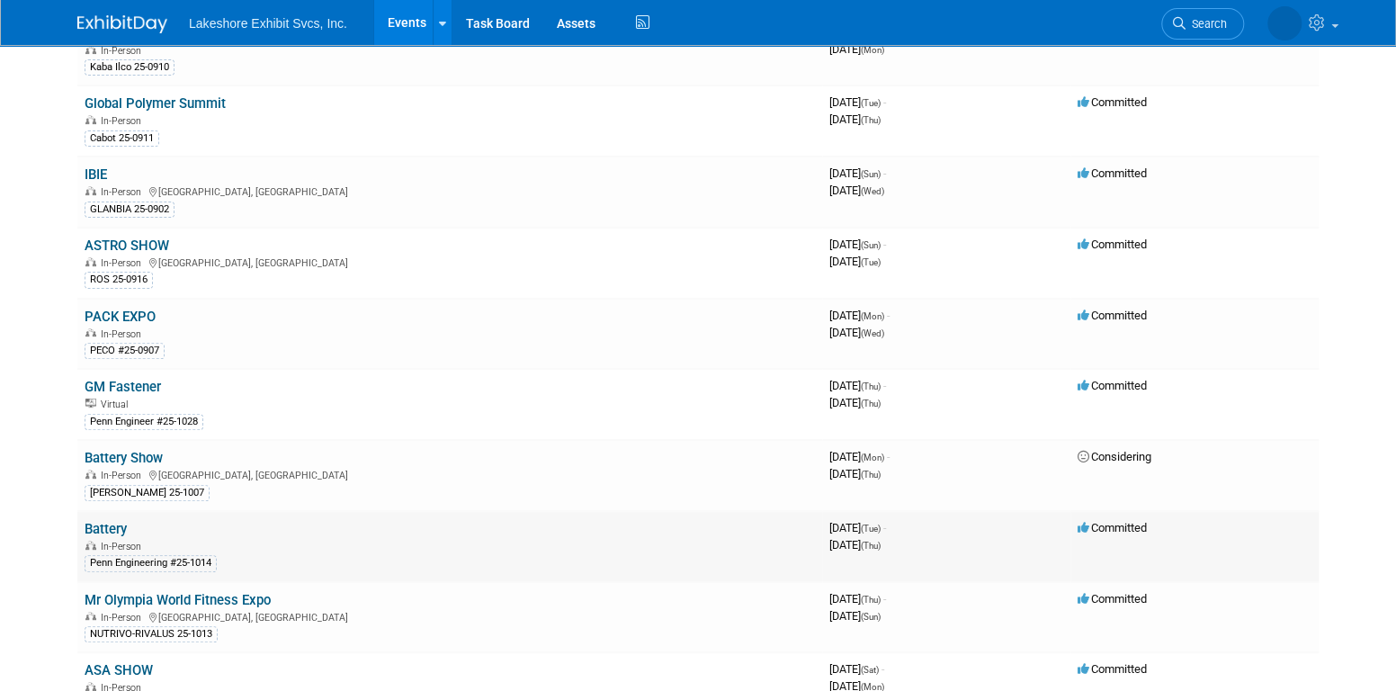
click at [113, 522] on link "Battery" at bounding box center [106, 529] width 42 height 16
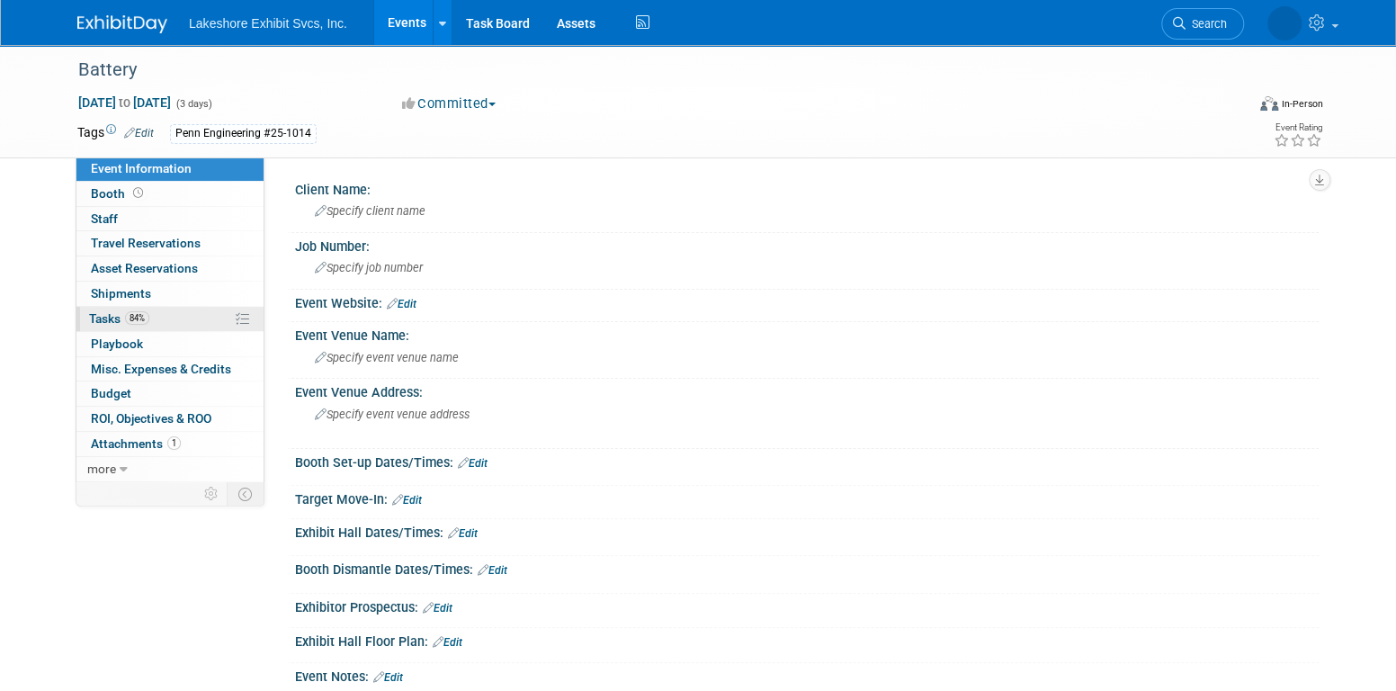
click at [165, 321] on link "84% Tasks 84%" at bounding box center [169, 319] width 187 height 24
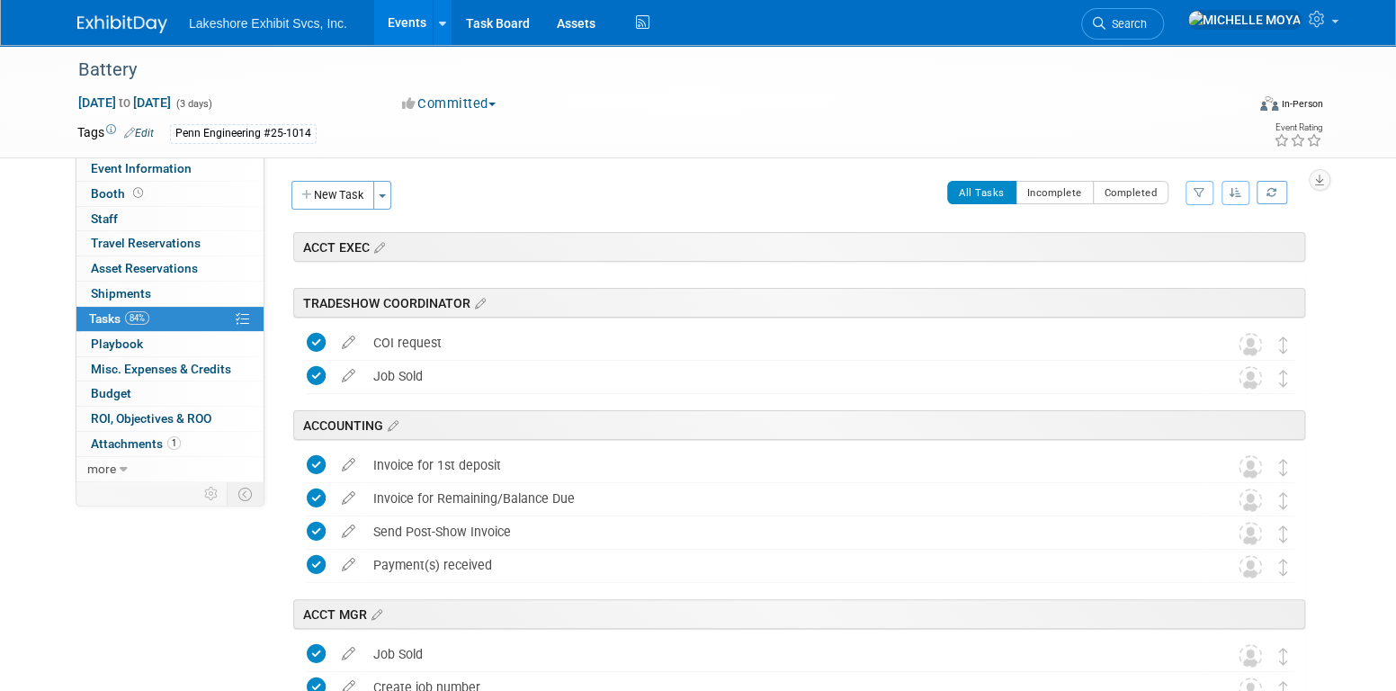
click at [1205, 194] on button "button" at bounding box center [1199, 193] width 28 height 24
click at [1164, 246] on select "-- Select Assignee -- All unassigned tasks Assigned to me [PERSON_NAME] [PERSON…" at bounding box center [1124, 249] width 148 height 25
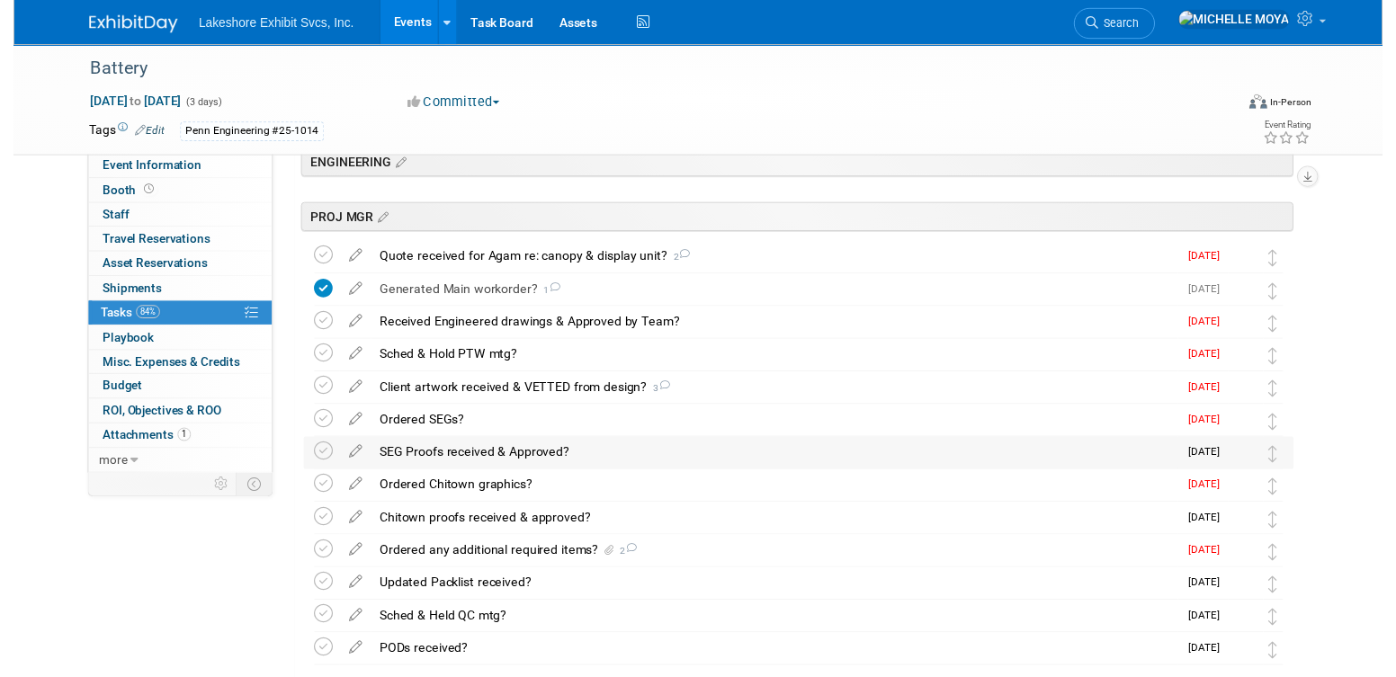
scroll to position [360, 0]
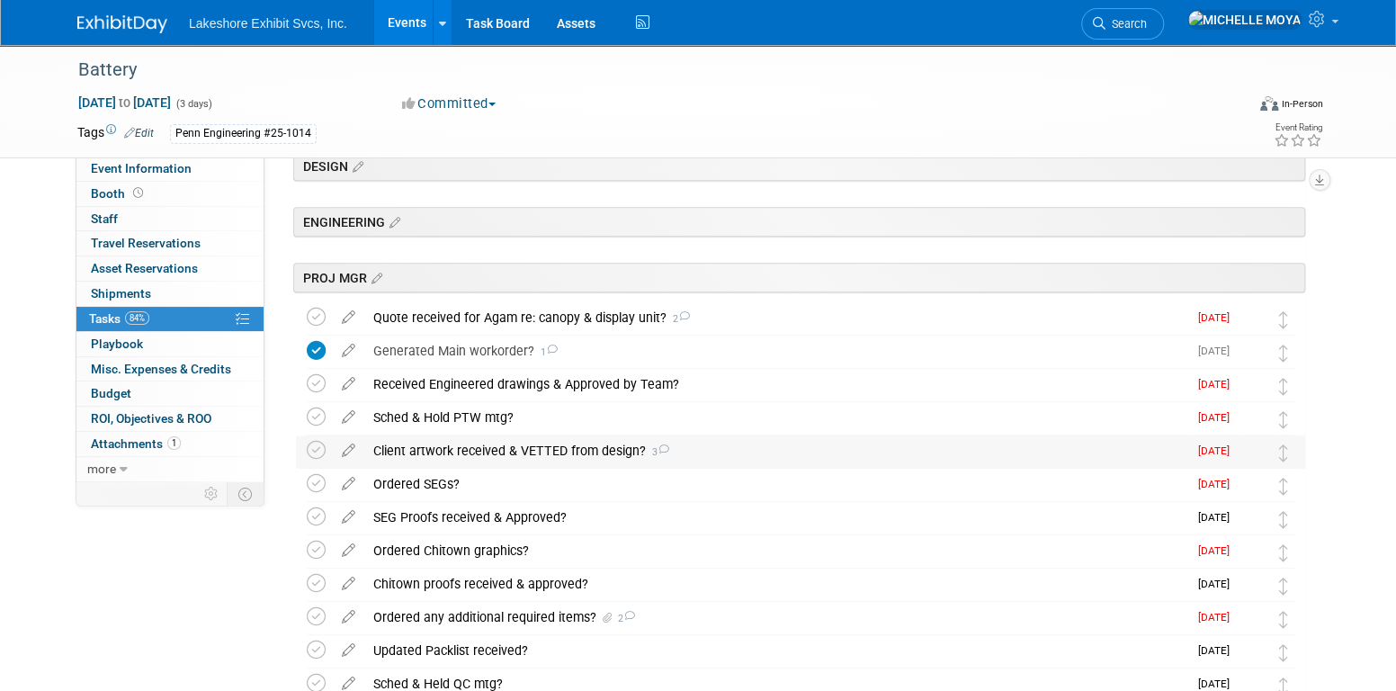
click at [579, 455] on div "Client artwork received & VETTED from design? 3" at bounding box center [775, 450] width 823 height 31
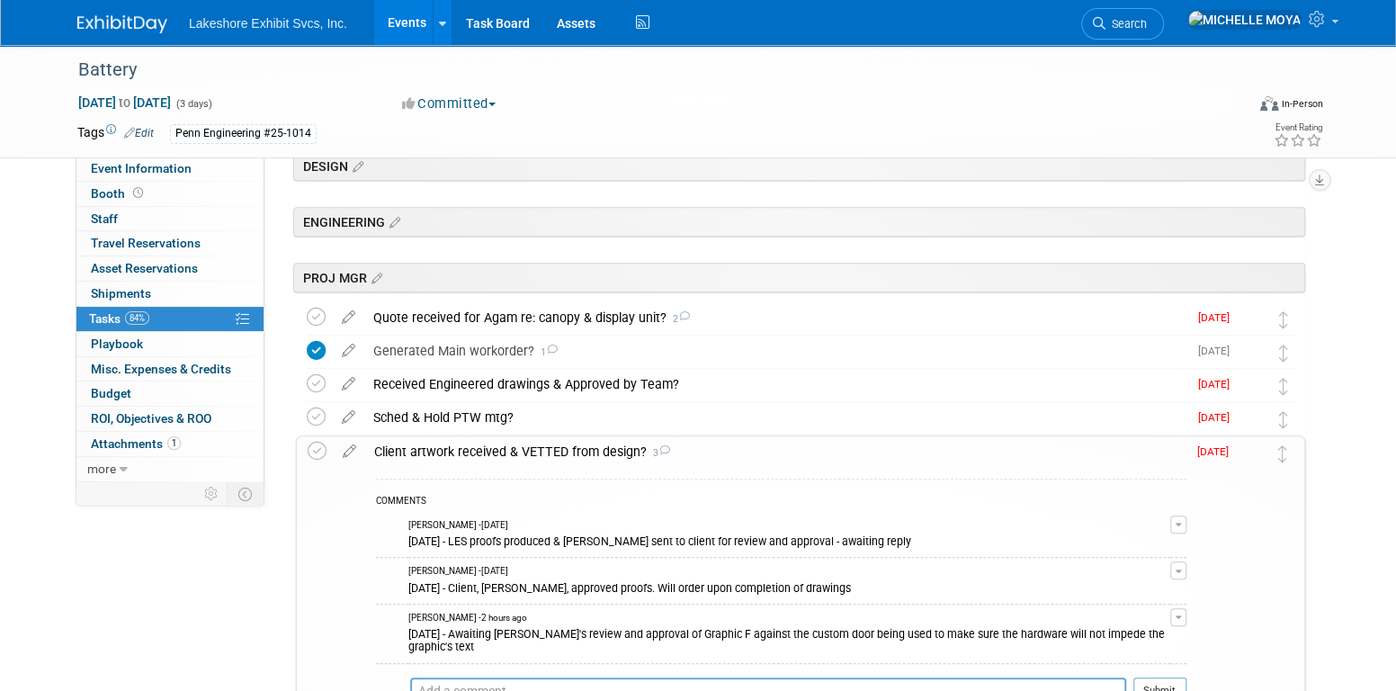
click at [1176, 615] on span "button" at bounding box center [1178, 617] width 7 height 4
click at [1148, 633] on link "Edit Comment" at bounding box center [1114, 642] width 142 height 25
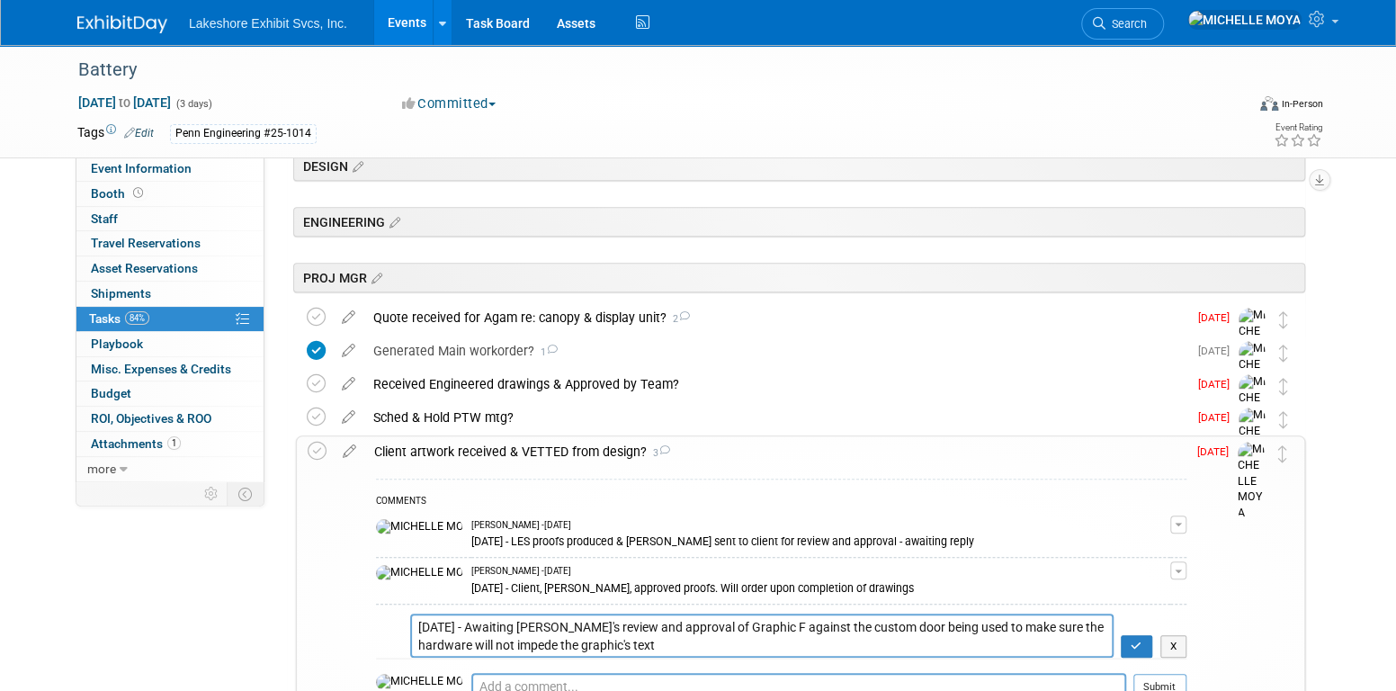
click at [418, 621] on textarea "[DATE] - Awaiting [PERSON_NAME]'s review and approval of Graphic F against the …" at bounding box center [761, 635] width 703 height 44
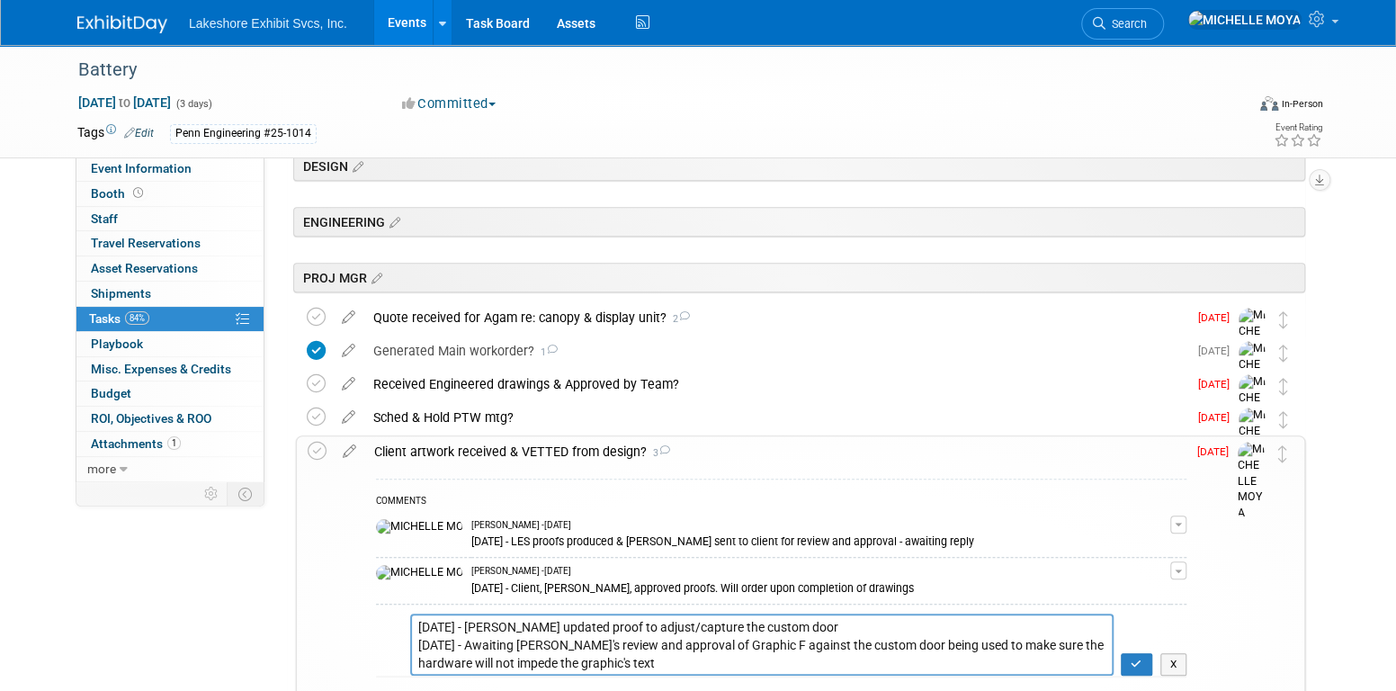
click at [808, 615] on textarea "[DATE] - Awaiting [PERSON_NAME]'s review and approval of Graphic F against the …" at bounding box center [761, 644] width 703 height 62
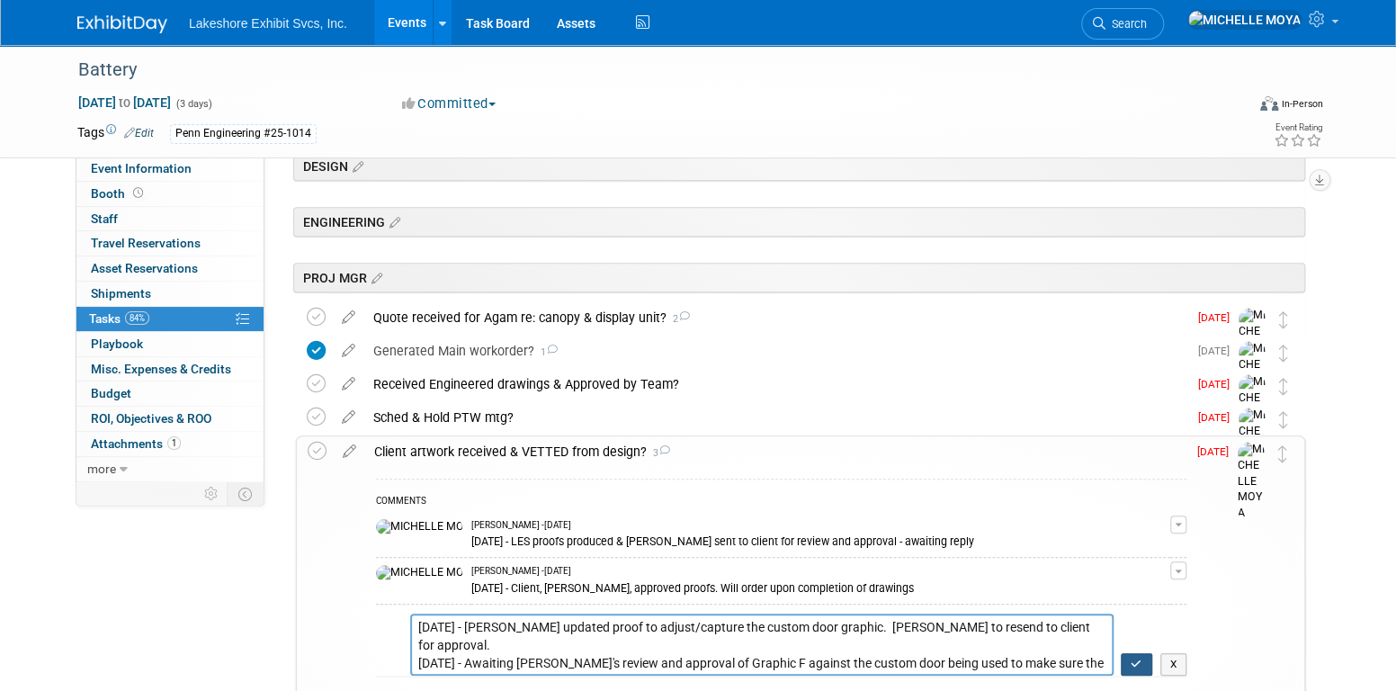
type textarea "[DATE] - [PERSON_NAME] updated proof to adjust/capture the custom door graphic.…"
click at [1139, 661] on icon "button" at bounding box center [1136, 663] width 12 height 11
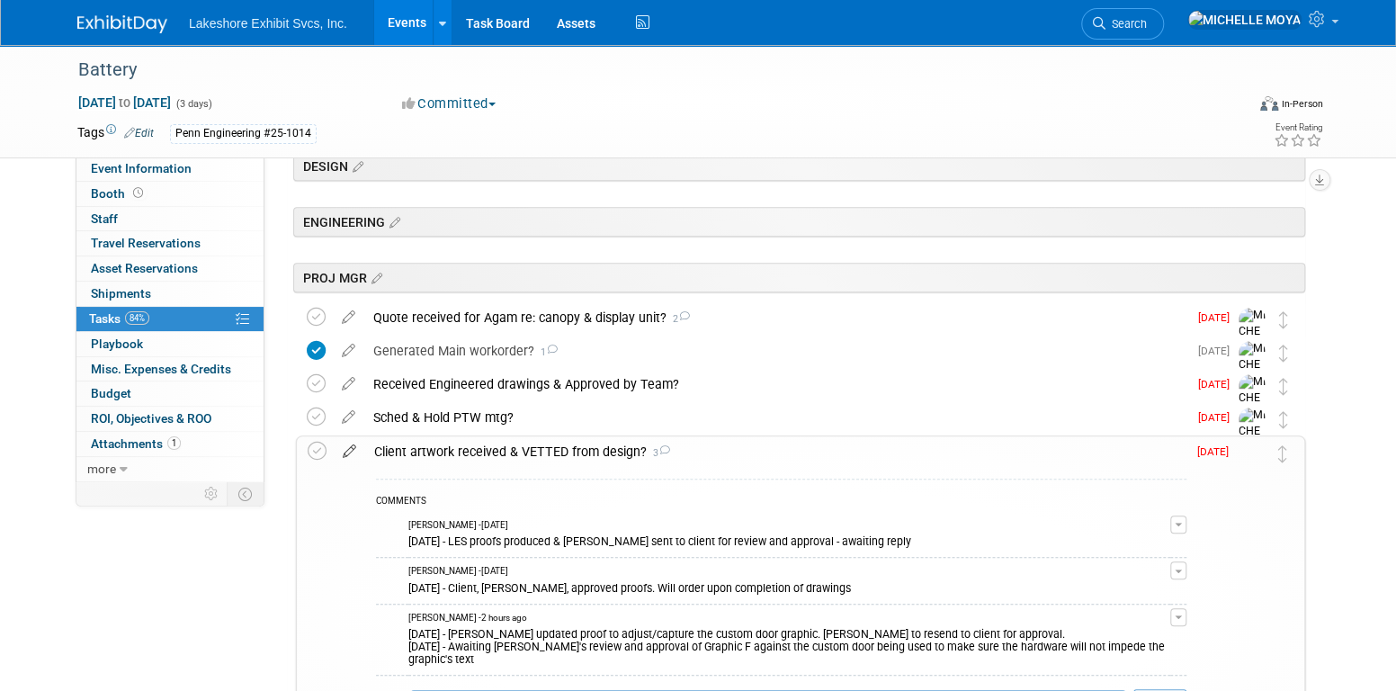
click at [351, 452] on icon at bounding box center [349, 447] width 31 height 22
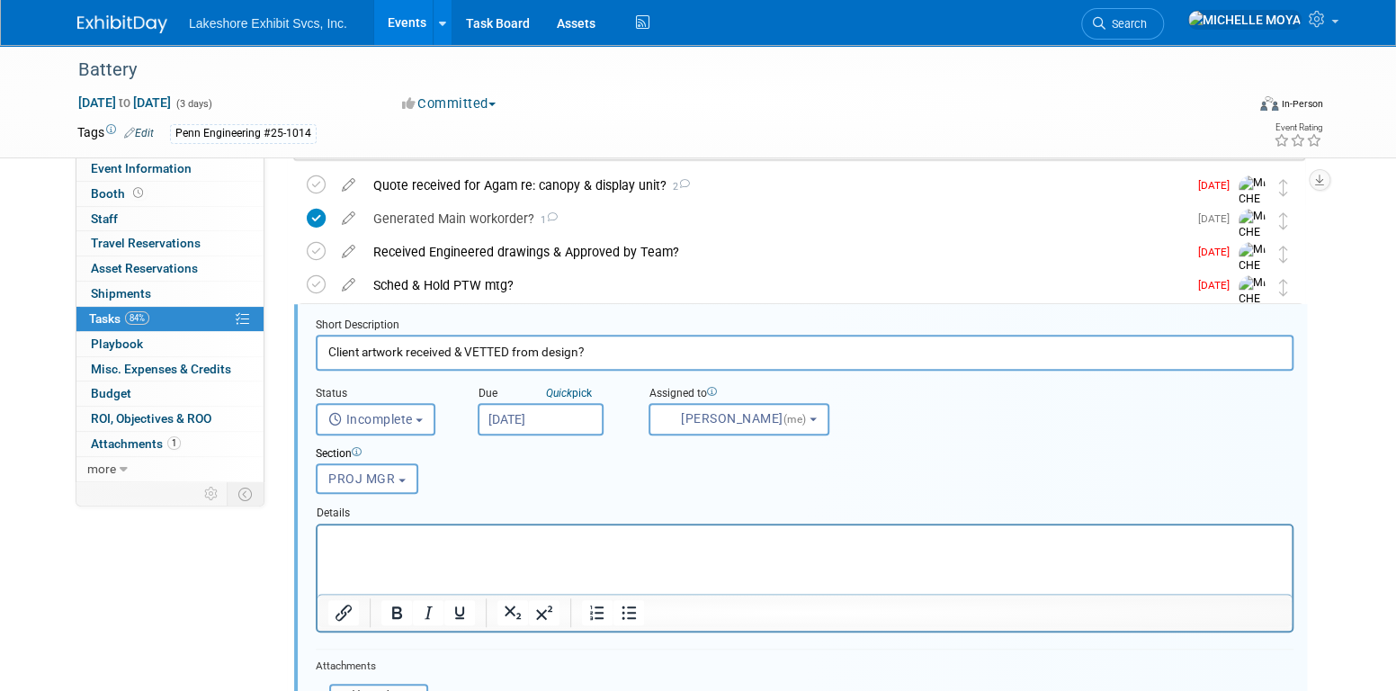
scroll to position [532, 0]
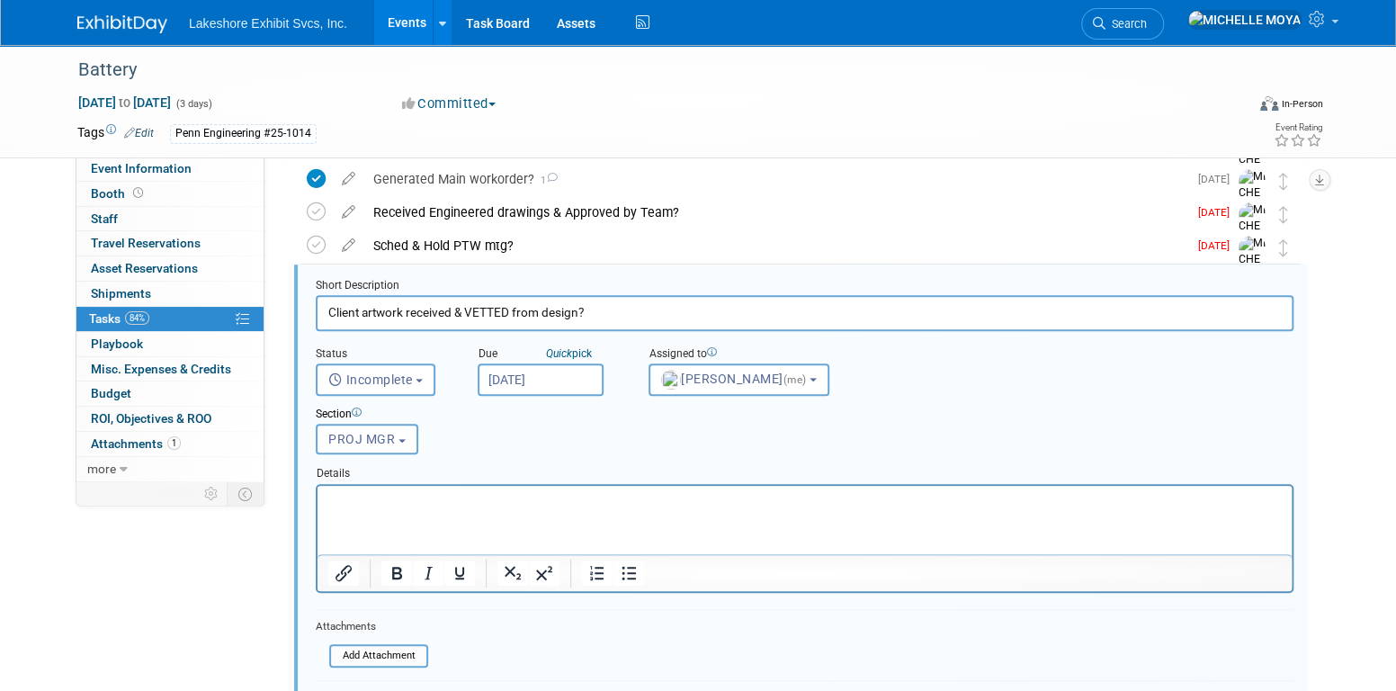
click at [532, 496] on p "Rich Text Area. Press ALT-0 for help." at bounding box center [804, 500] width 953 height 17
drag, startPoint x: 629, startPoint y: 566, endPoint x: 290, endPoint y: 52, distance: 614.9
click at [629, 566] on icon "Bullet list" at bounding box center [629, 573] width 22 height 22
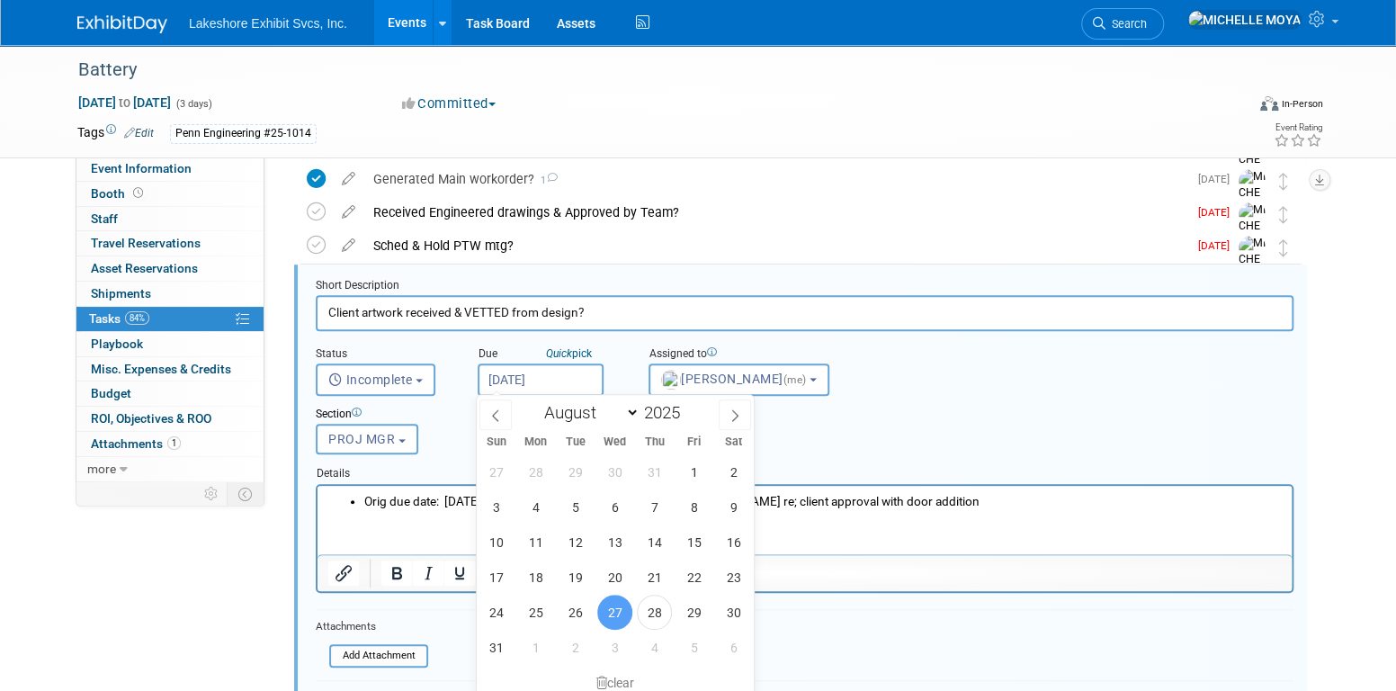
click at [568, 371] on input "[DATE]" at bounding box center [541, 379] width 126 height 32
click at [630, 415] on select "January February March April May June July August September October November De…" at bounding box center [587, 412] width 103 height 22
select select "8"
click at [536, 401] on select "January February March April May June July August September October November De…" at bounding box center [587, 412] width 103 height 22
click at [621, 471] on span "3" at bounding box center [614, 471] width 35 height 35
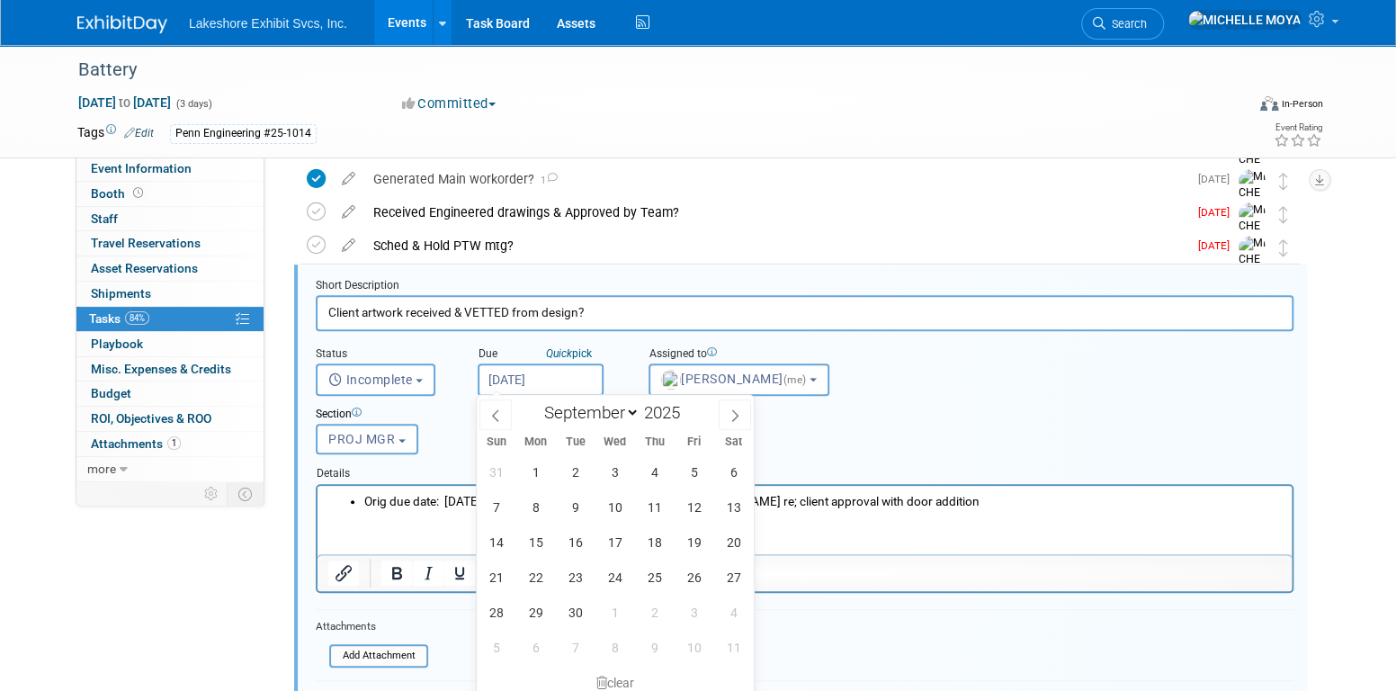
type input "[DATE]"
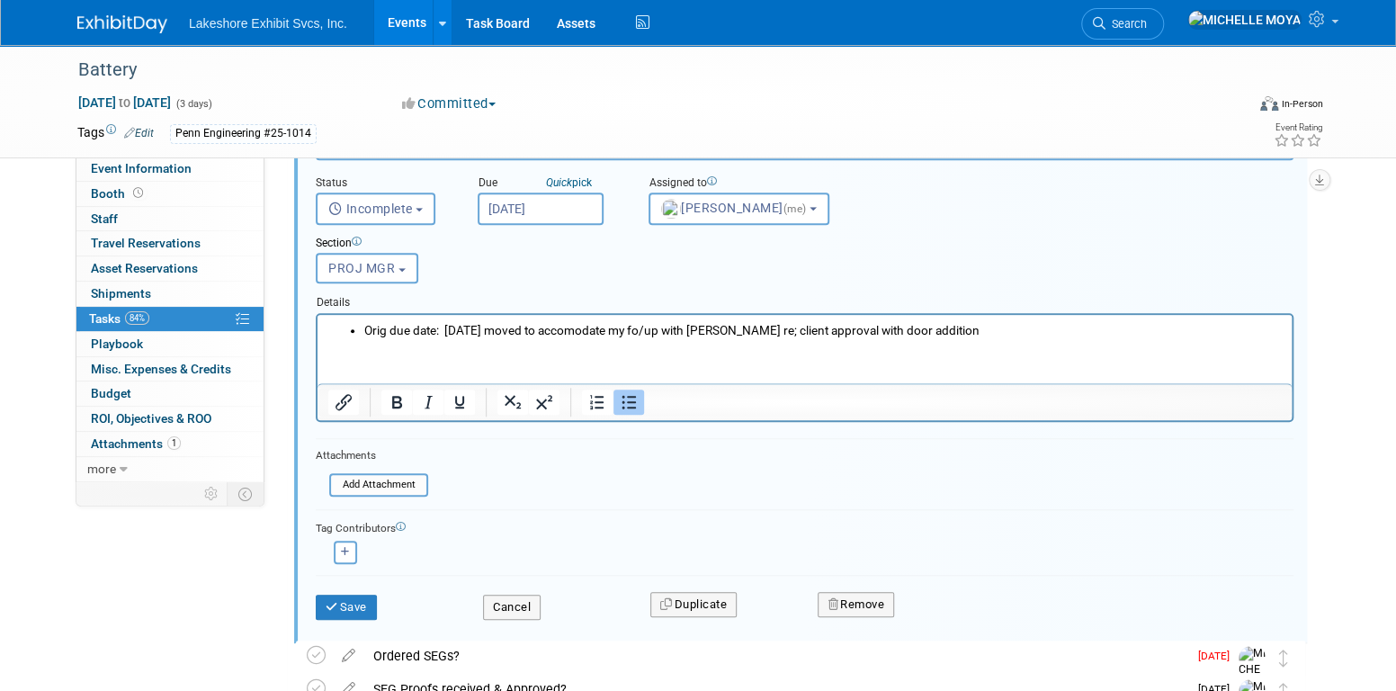
scroll to position [711, 0]
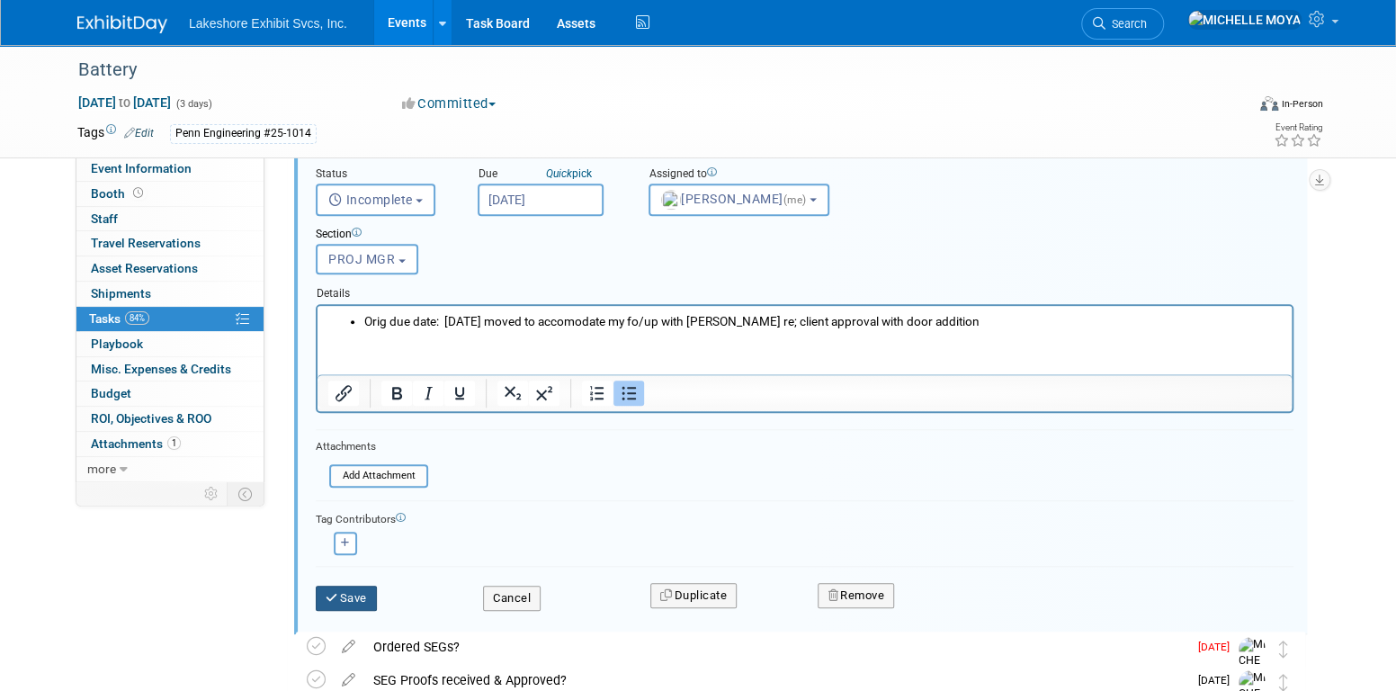
click at [368, 588] on button "Save" at bounding box center [346, 597] width 61 height 25
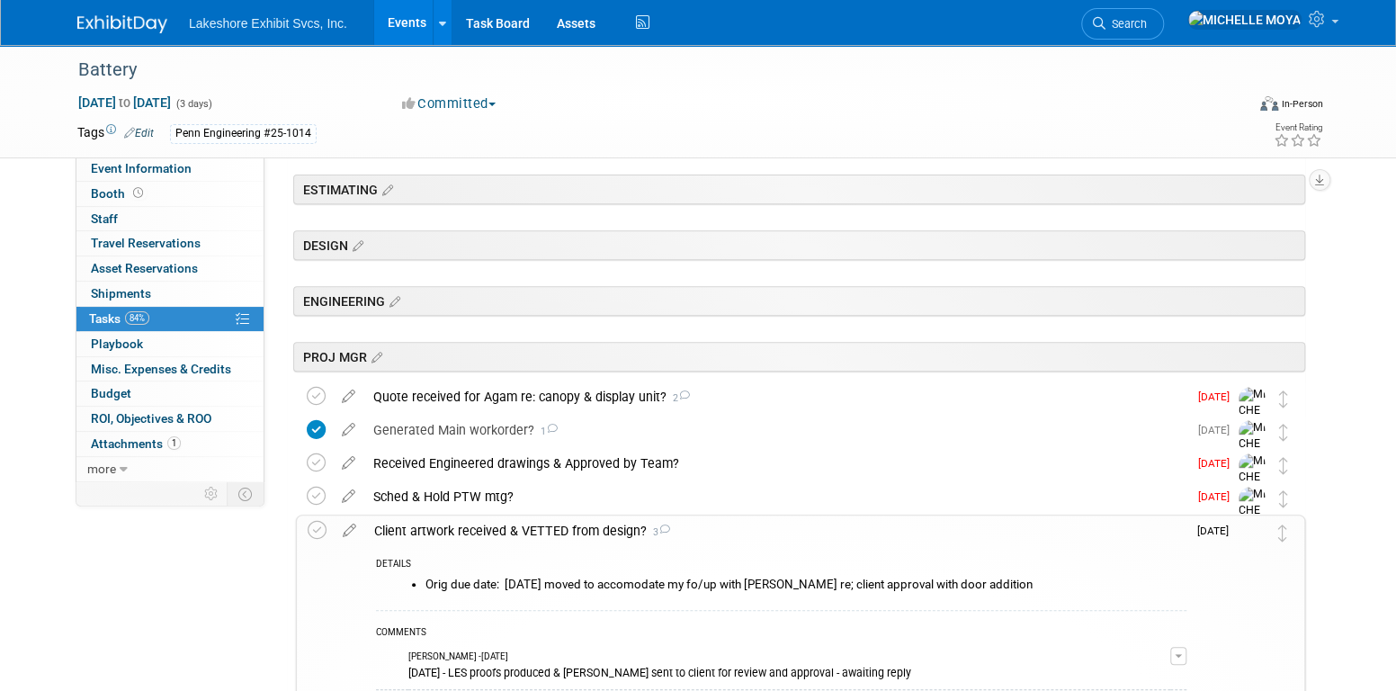
scroll to position [262, 0]
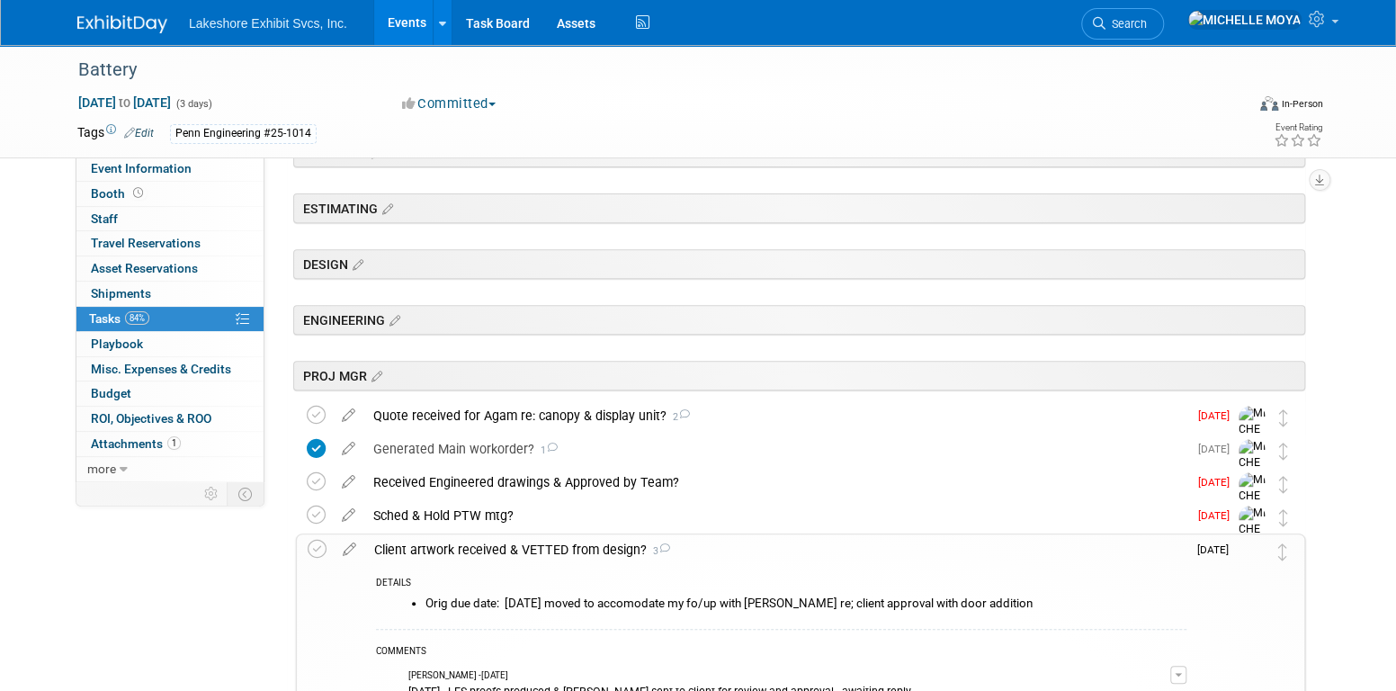
click at [407, 14] on link "Events" at bounding box center [407, 22] width 66 height 45
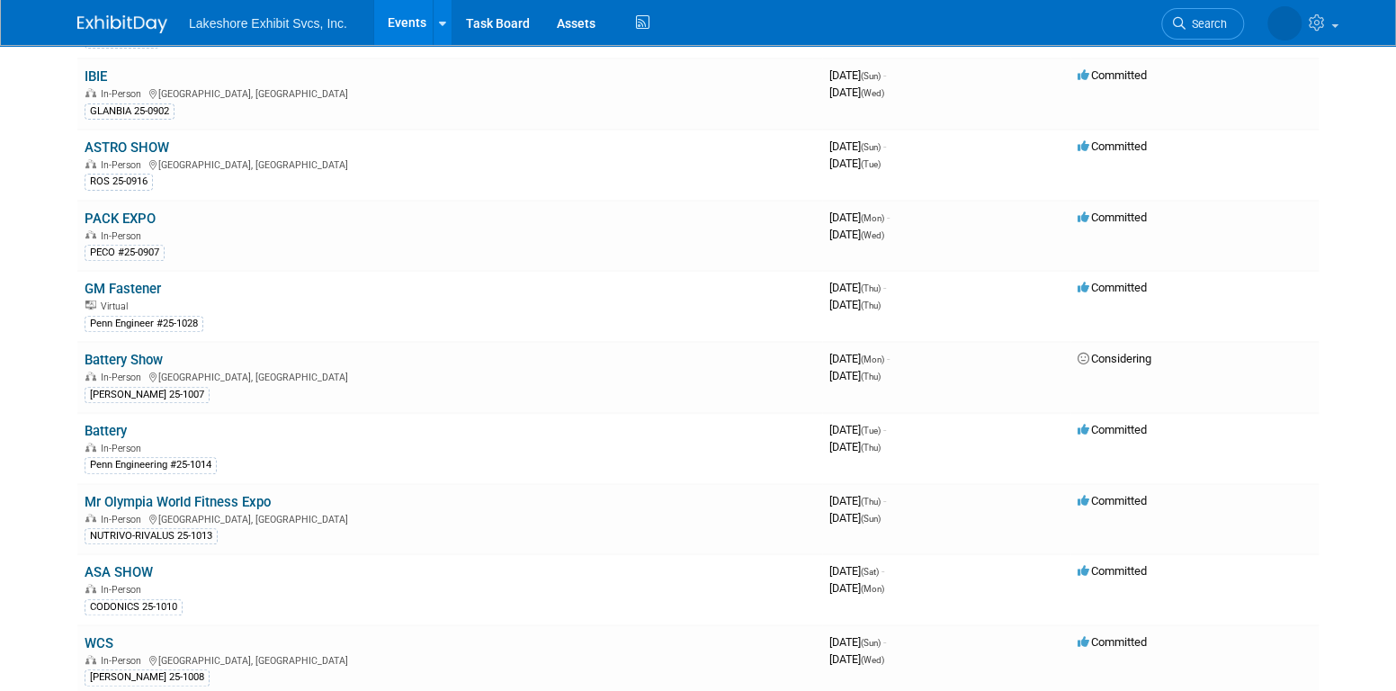
scroll to position [630, 0]
